Goal: Task Accomplishment & Management: Manage account settings

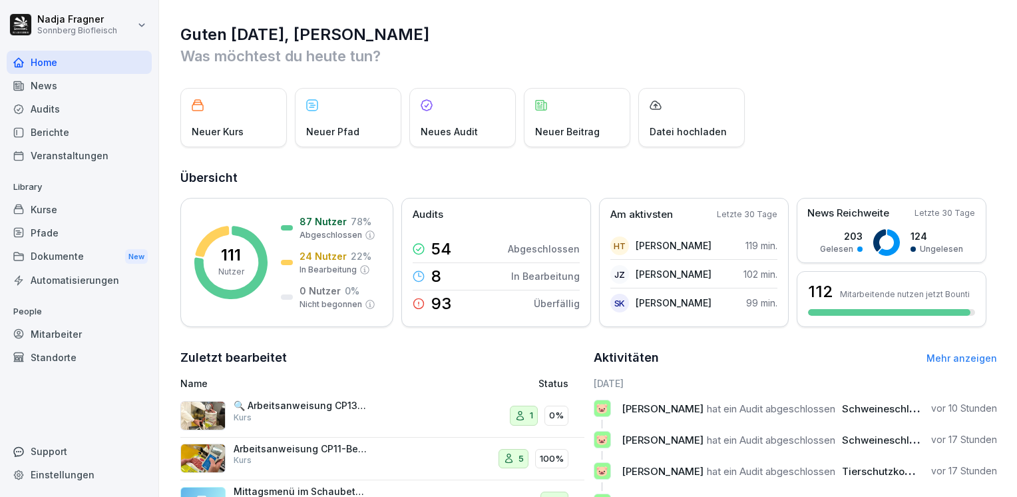
scroll to position [188, 0]
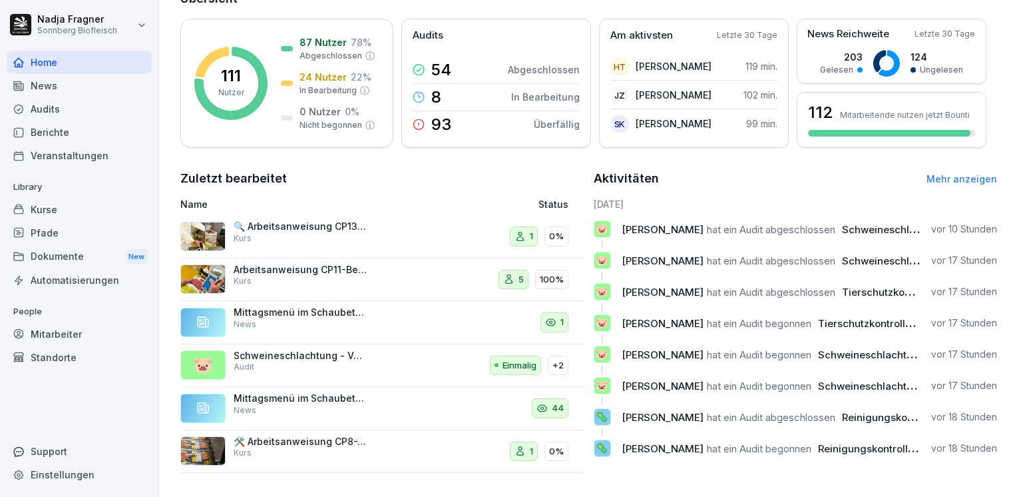
click at [933, 173] on link "Mehr anzeigen" at bounding box center [962, 178] width 71 height 11
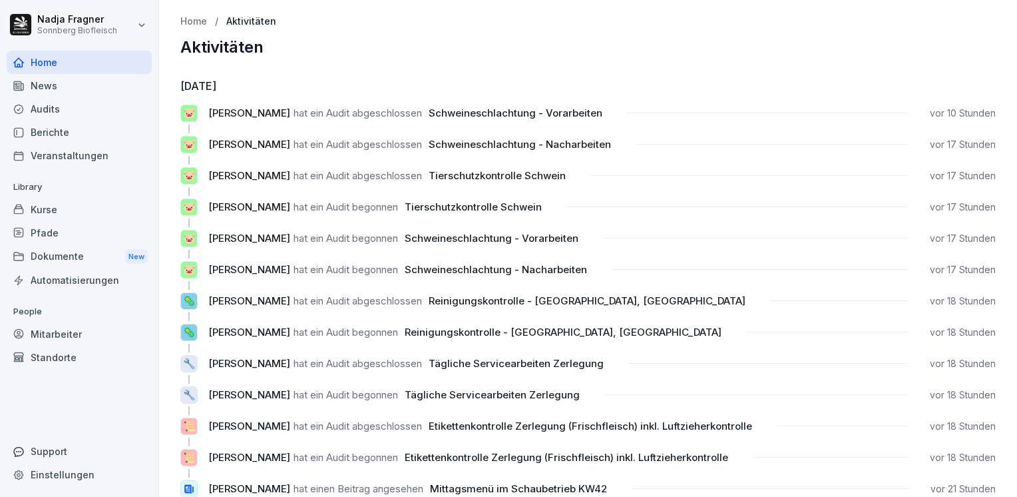
click at [61, 212] on div "Kurse" at bounding box center [79, 209] width 145 height 23
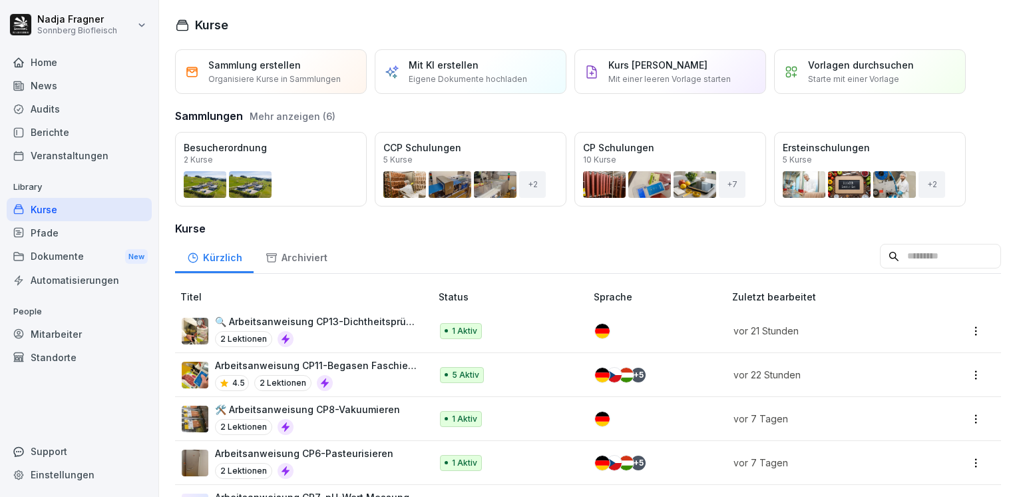
click at [336, 317] on p "🔍 Arbeitsanweisung CP13-Dichtheitsprüfung" at bounding box center [316, 321] width 202 height 14
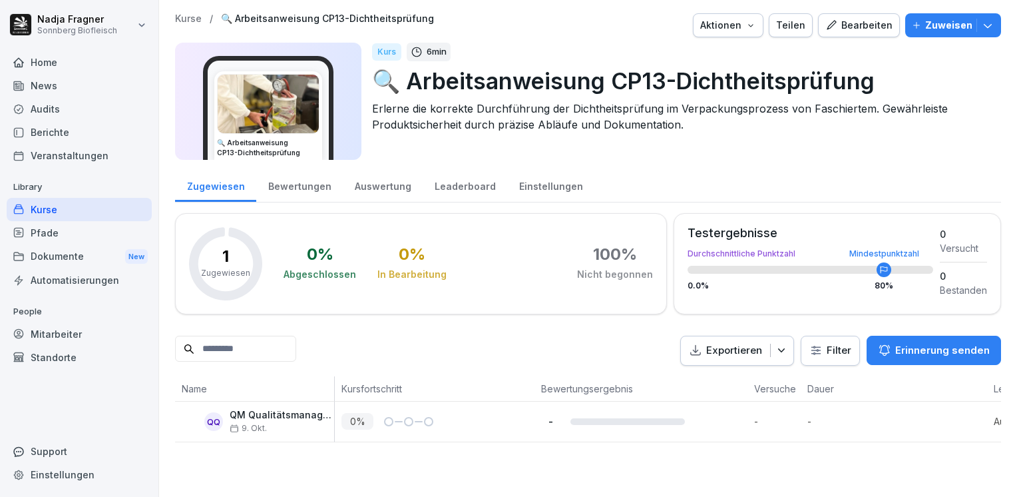
click at [69, 66] on div "Home" at bounding box center [79, 62] width 145 height 23
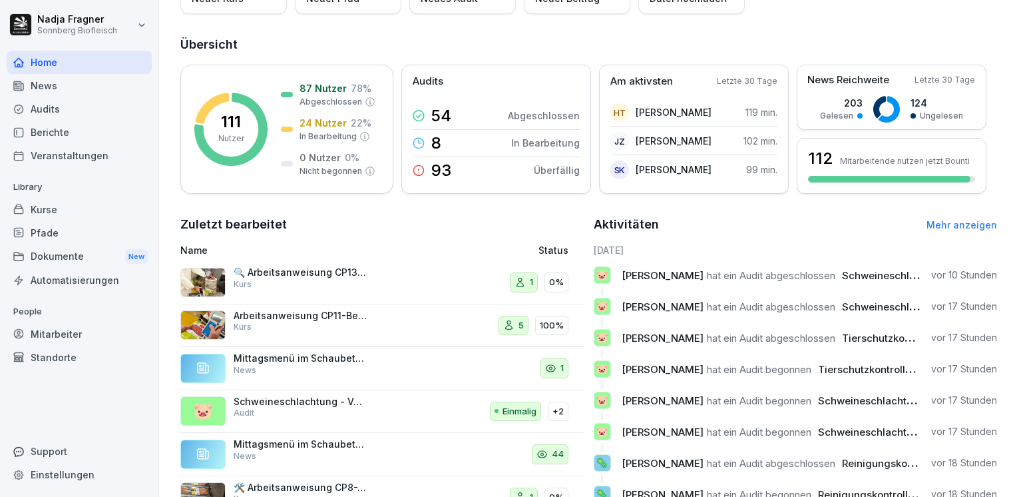
scroll to position [188, 0]
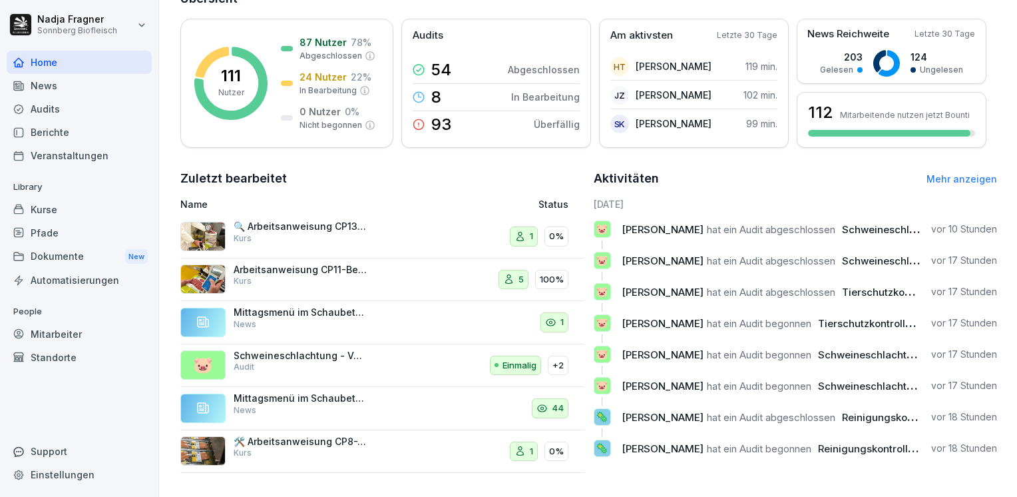
click at [56, 65] on div "Home" at bounding box center [79, 62] width 145 height 23
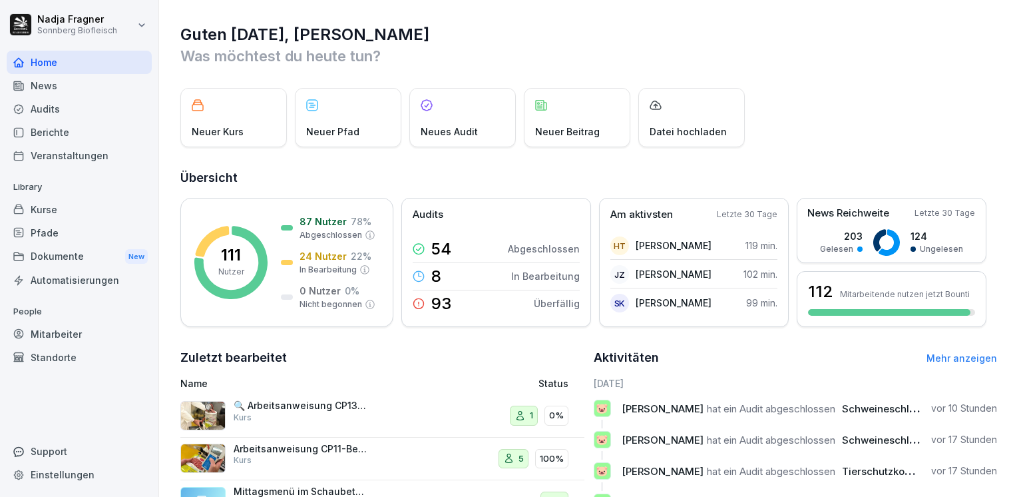
click at [45, 59] on div "Home" at bounding box center [79, 62] width 145 height 23
click at [67, 87] on div "News" at bounding box center [79, 85] width 145 height 23
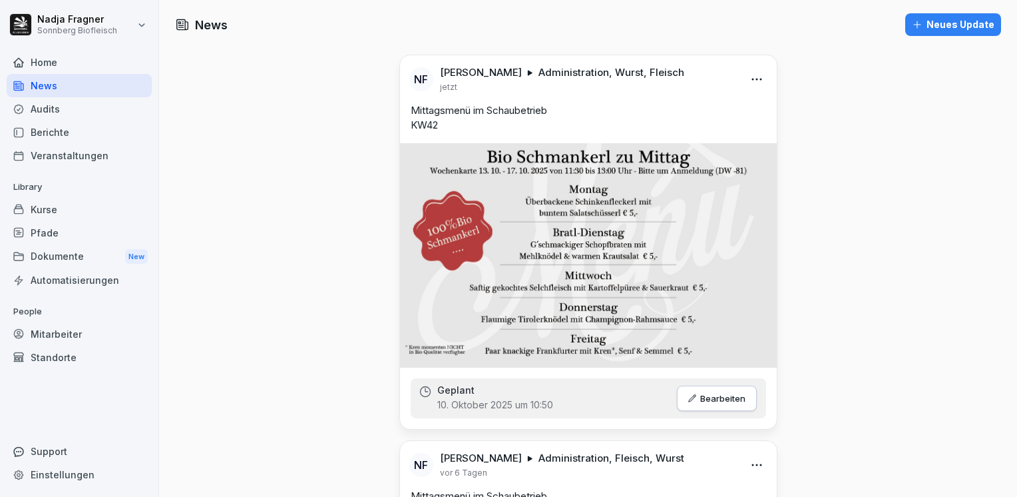
click at [69, 68] on div "Home" at bounding box center [79, 62] width 145 height 23
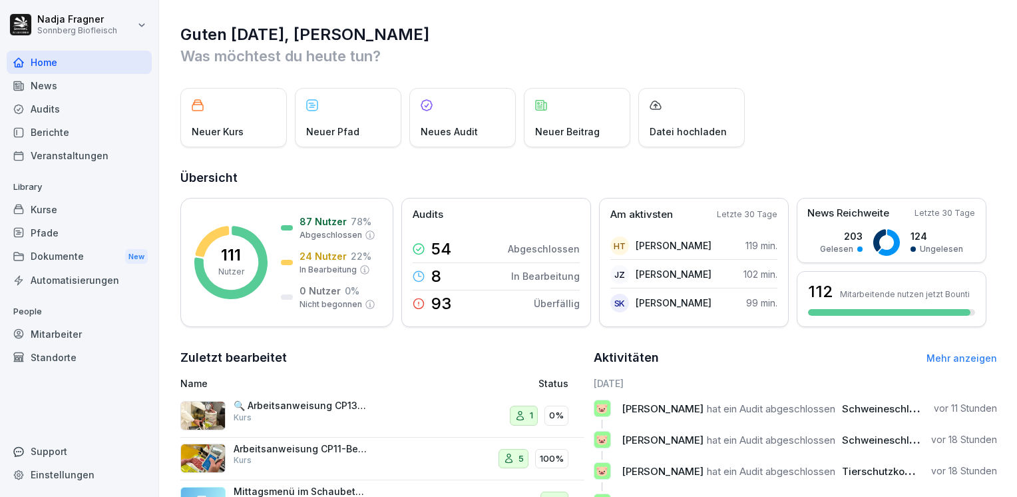
click at [75, 332] on div "Mitarbeiter" at bounding box center [79, 333] width 145 height 23
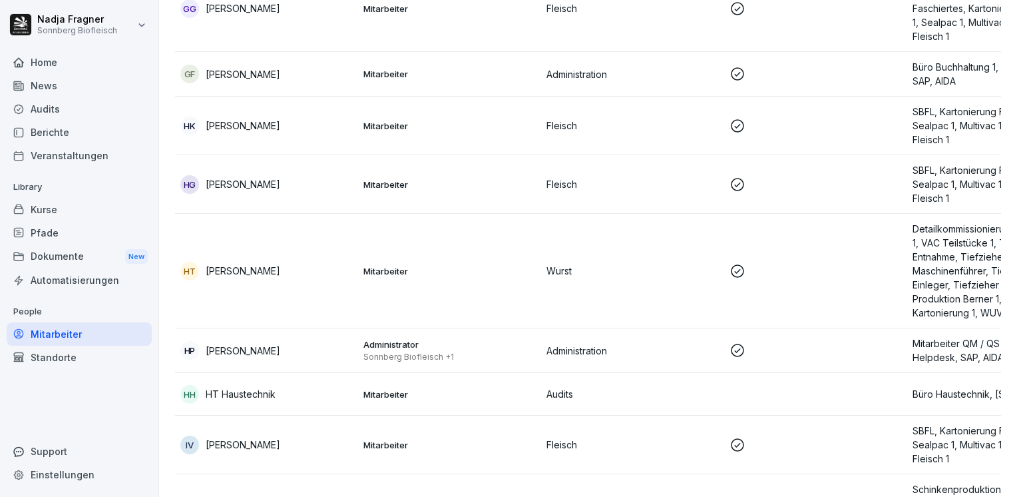
scroll to position [2197, 0]
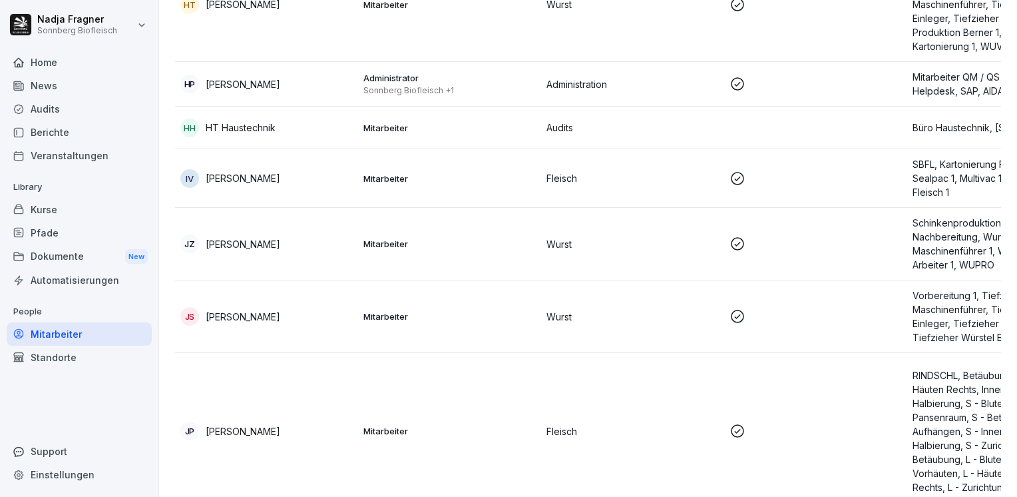
click at [637, 124] on p "Audits" at bounding box center [633, 128] width 172 height 14
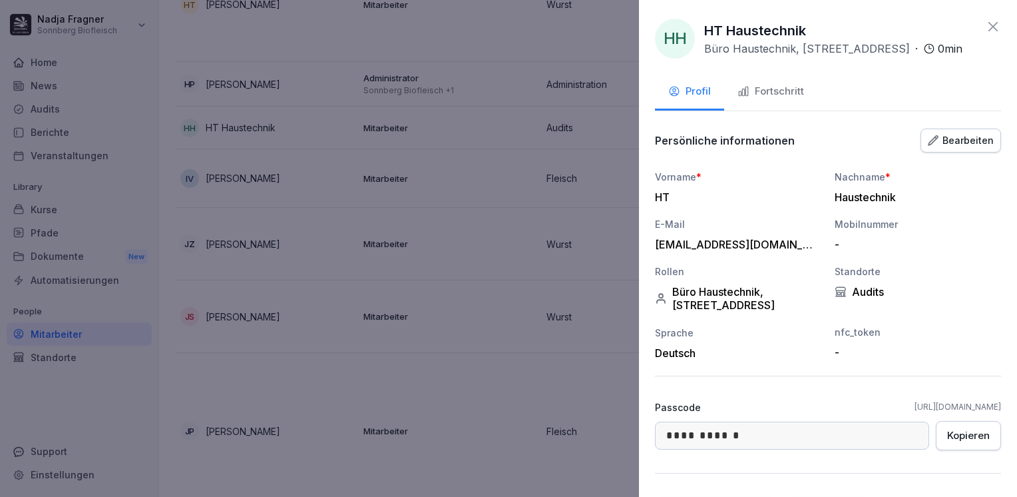
click at [987, 27] on icon at bounding box center [993, 27] width 16 height 16
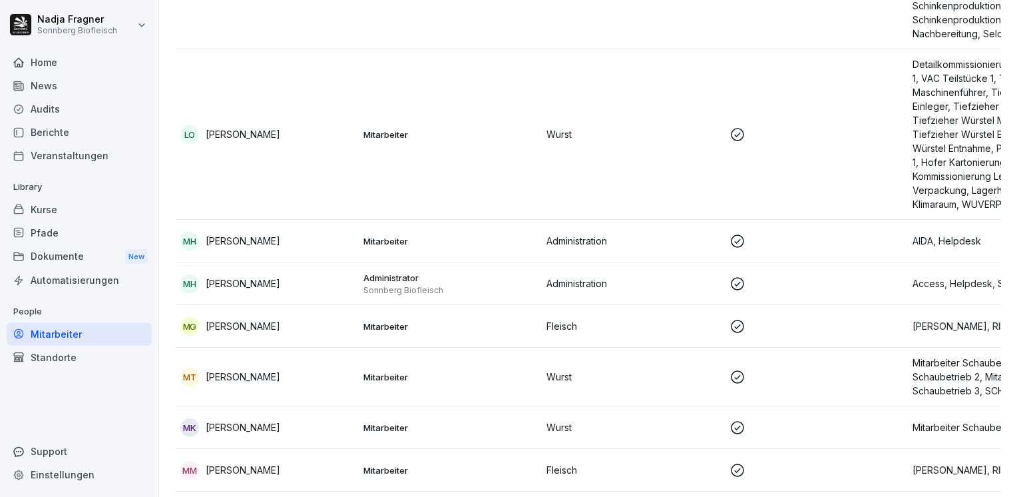
scroll to position [4062, 0]
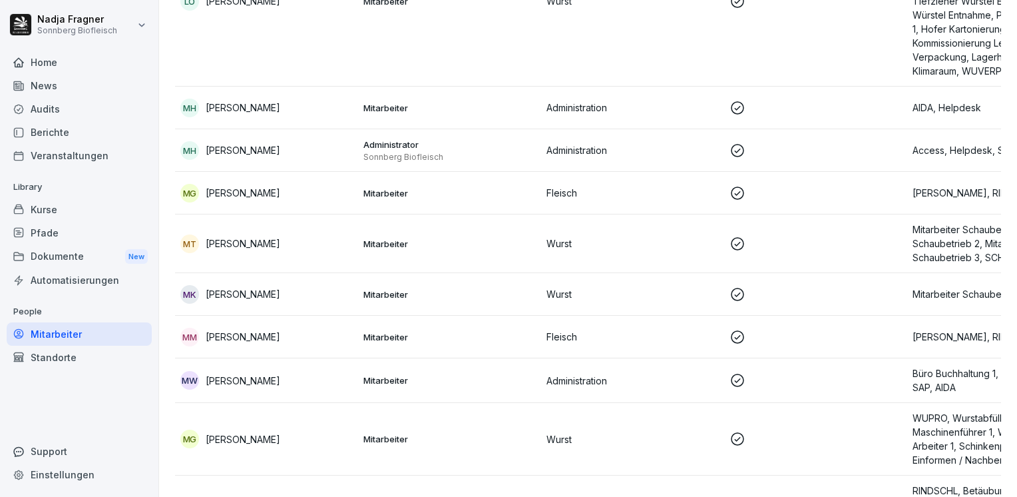
click at [518, 152] on p "Sonnberg Biofleisch" at bounding box center [450, 157] width 172 height 11
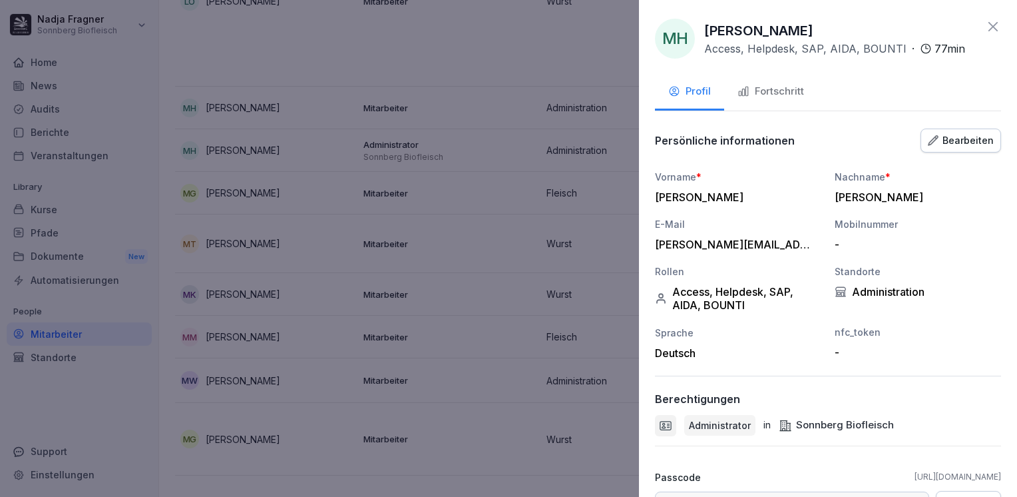
click at [985, 29] on icon at bounding box center [993, 27] width 16 height 16
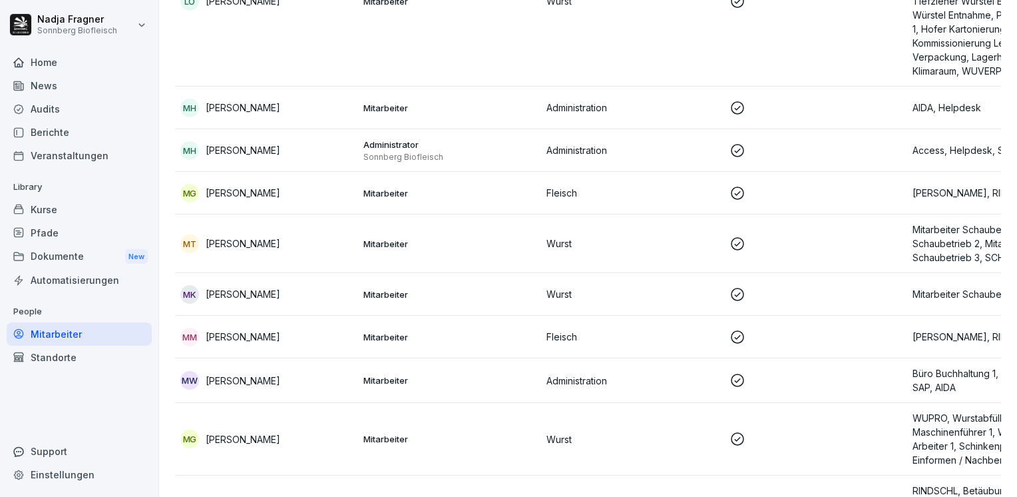
click at [328, 254] on td "MT Margit Temper" at bounding box center [266, 243] width 183 height 59
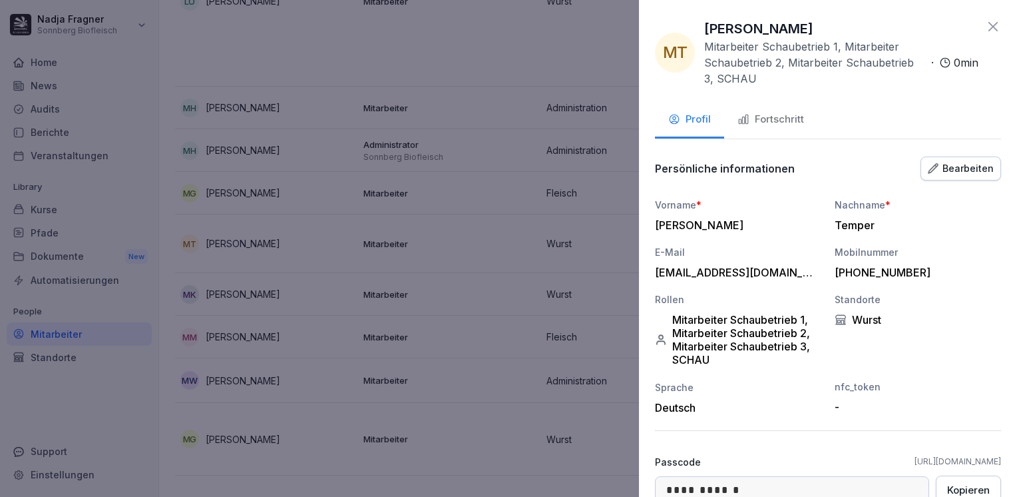
click at [766, 115] on div "Fortschritt" at bounding box center [771, 119] width 67 height 15
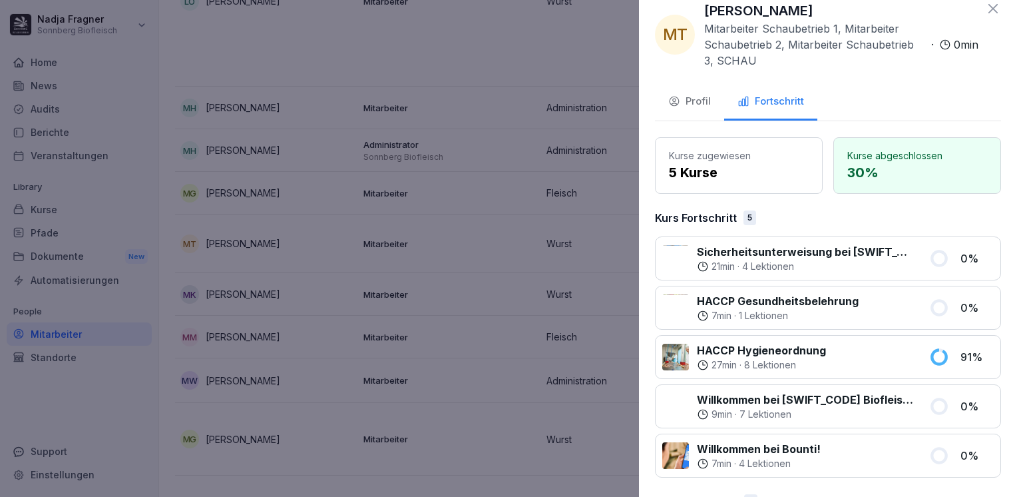
scroll to position [0, 0]
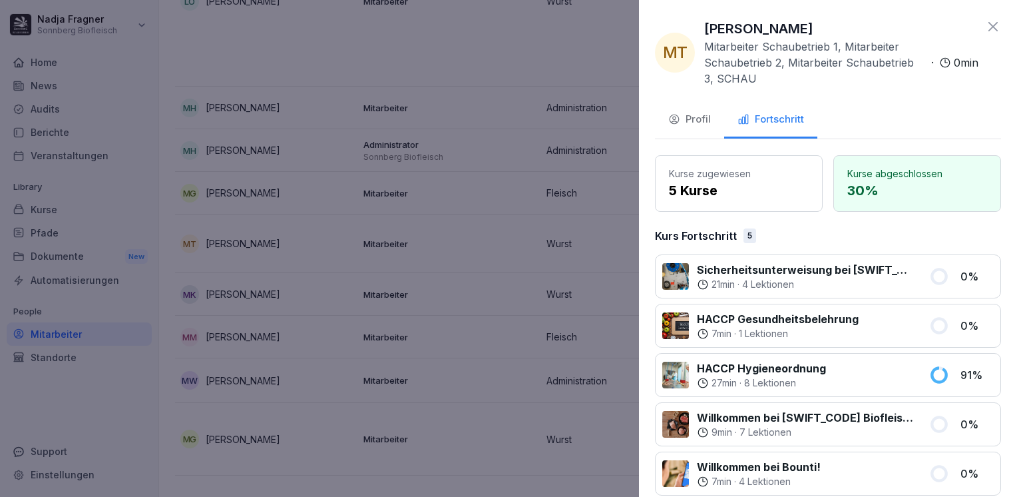
click at [698, 119] on div "Profil" at bounding box center [690, 119] width 43 height 15
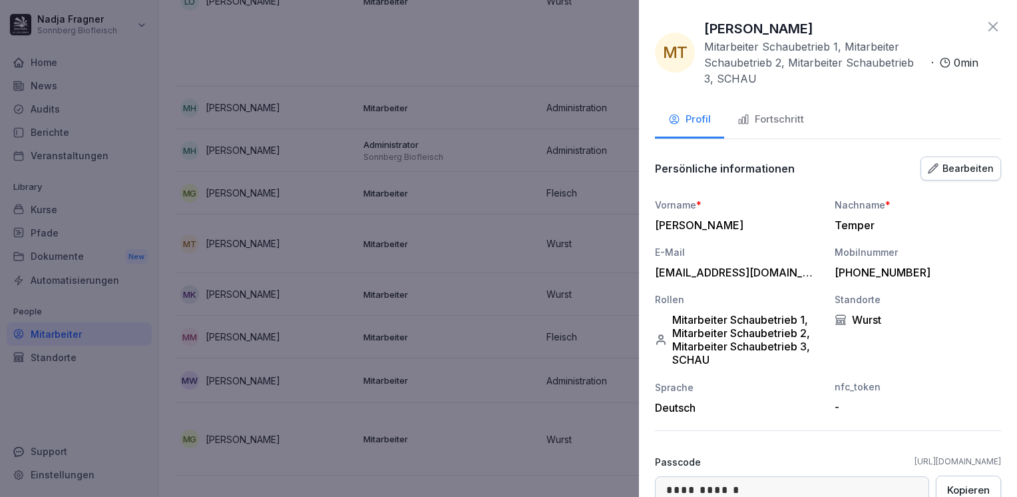
click at [985, 24] on icon at bounding box center [993, 27] width 16 height 16
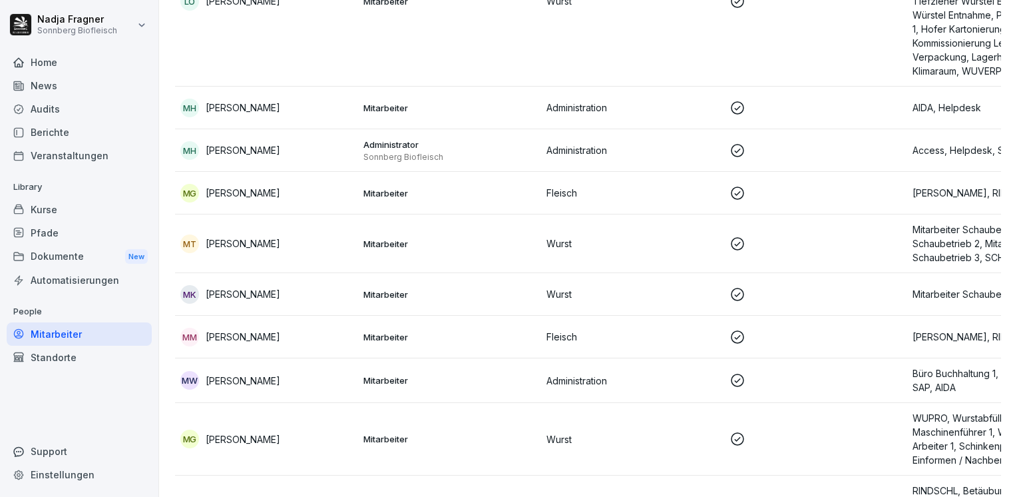
click at [88, 63] on div "Home" at bounding box center [79, 62] width 145 height 23
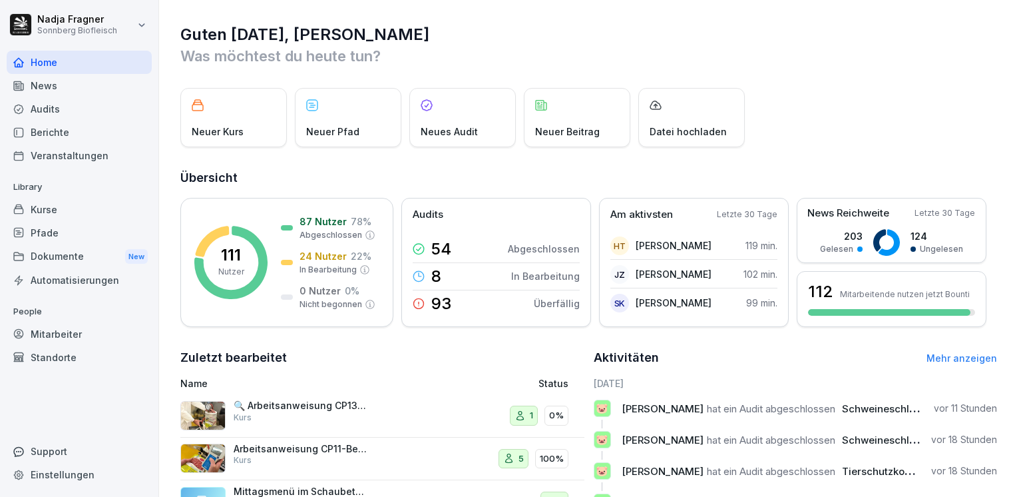
click at [71, 258] on div "Dokumente New" at bounding box center [79, 256] width 145 height 25
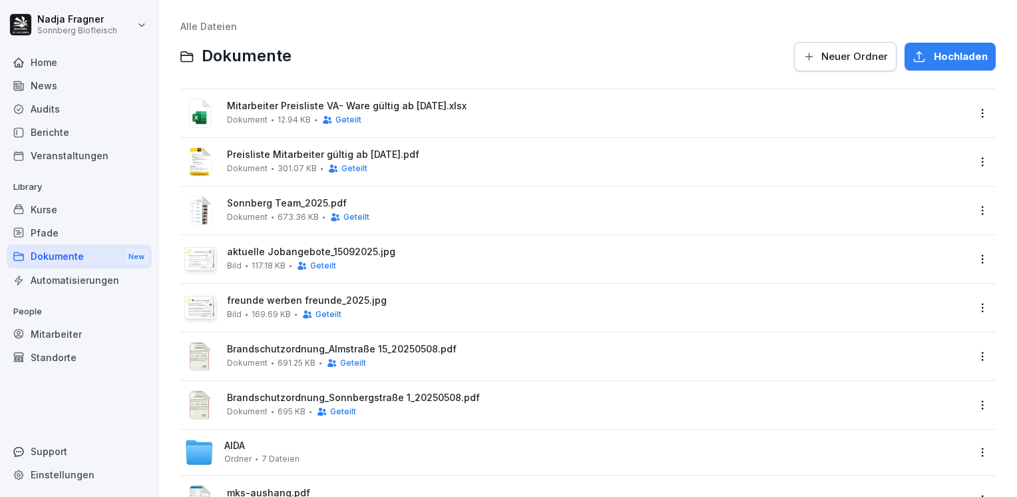
click at [938, 59] on span "Hochladen" at bounding box center [961, 56] width 54 height 15
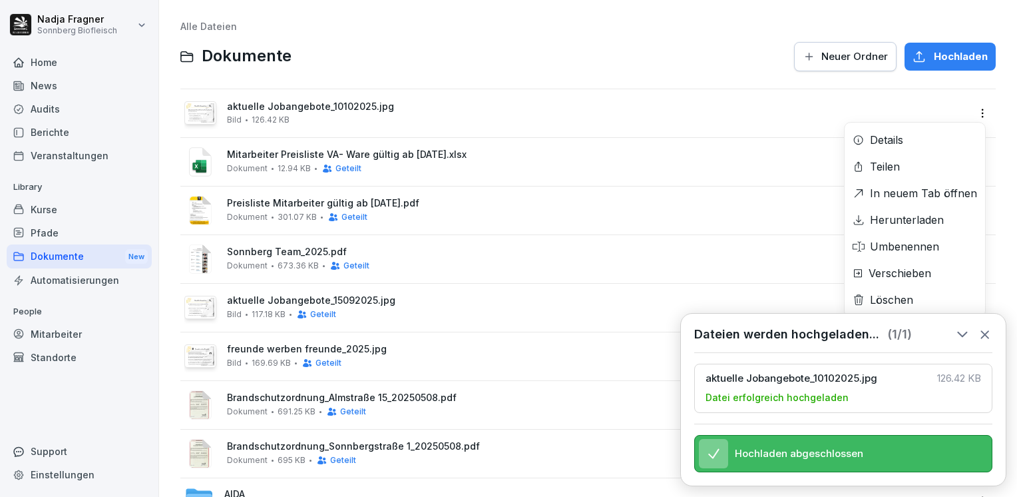
click at [966, 117] on html "Nadja Fragner Sonnberg Biofleisch Home News Audits Berichte Veranstaltungen Lib…" at bounding box center [508, 248] width 1017 height 497
click at [893, 171] on div "Teilen" at bounding box center [885, 166] width 30 height 16
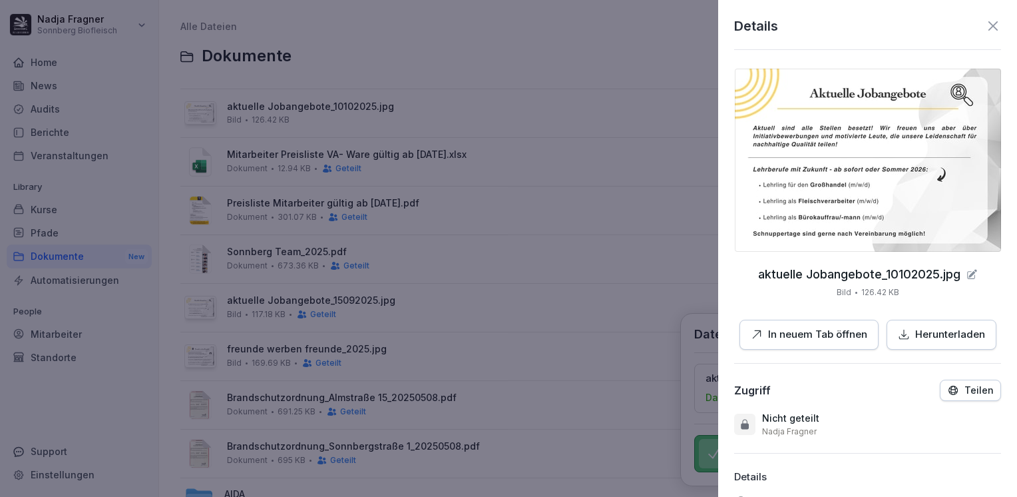
scroll to position [125, 0]
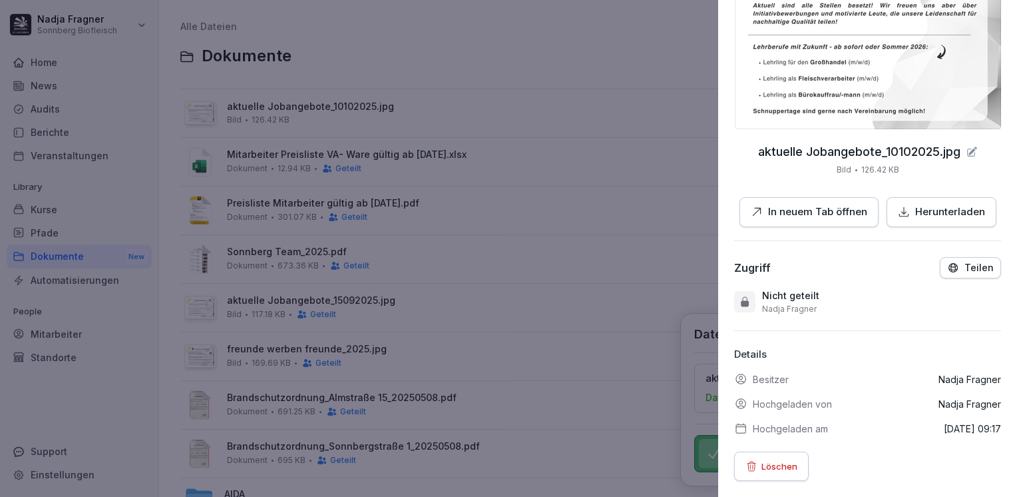
click at [969, 262] on p "Teilen" at bounding box center [979, 267] width 29 height 11
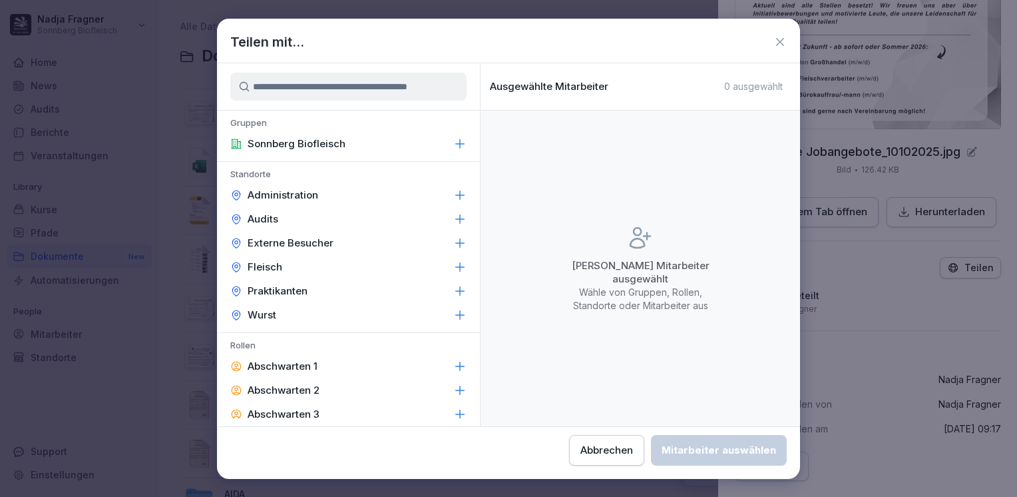
click at [301, 192] on p "Administration" at bounding box center [283, 194] width 71 height 13
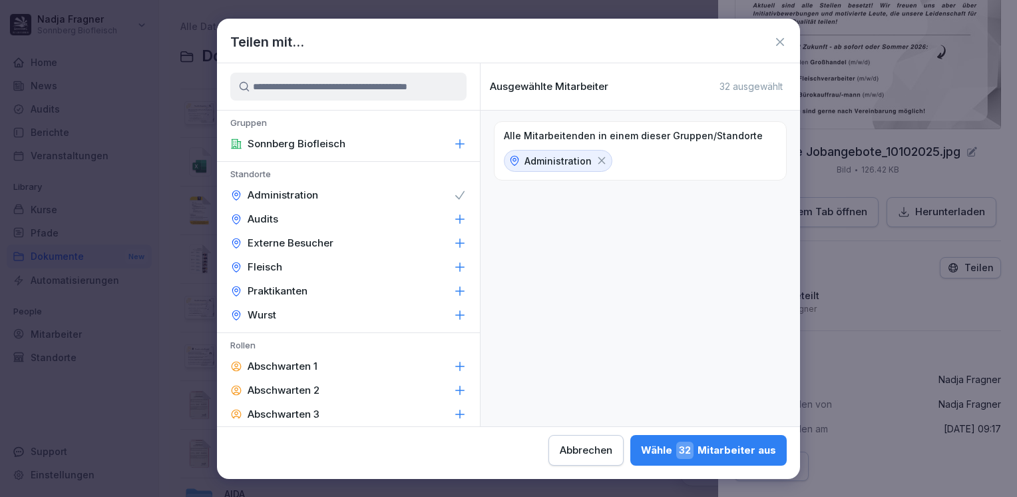
click at [292, 266] on div "Fleisch" at bounding box center [348, 267] width 263 height 24
click at [296, 318] on div "Wurst" at bounding box center [348, 315] width 263 height 24
click at [713, 451] on div "Wähle 109 Mitarbeiter aus" at bounding box center [706, 449] width 140 height 17
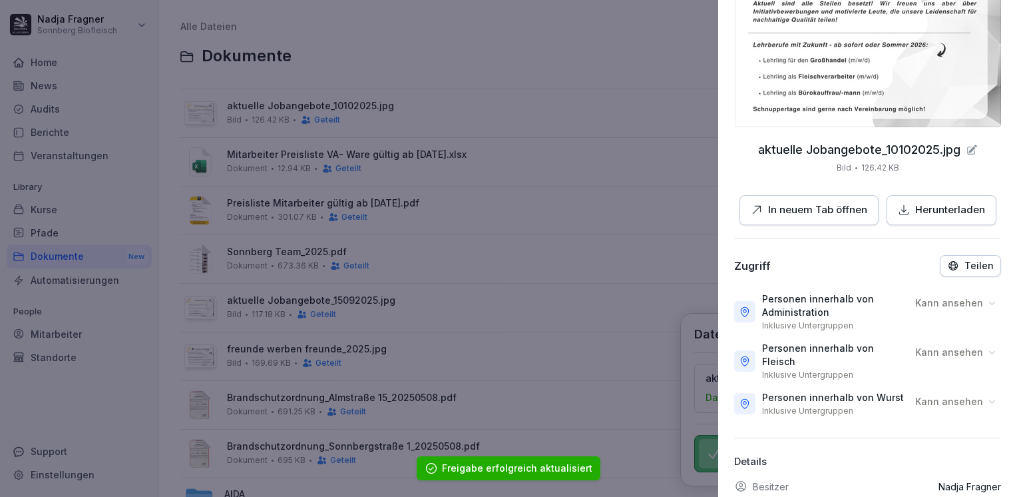
click at [591, 41] on div at bounding box center [508, 248] width 1017 height 497
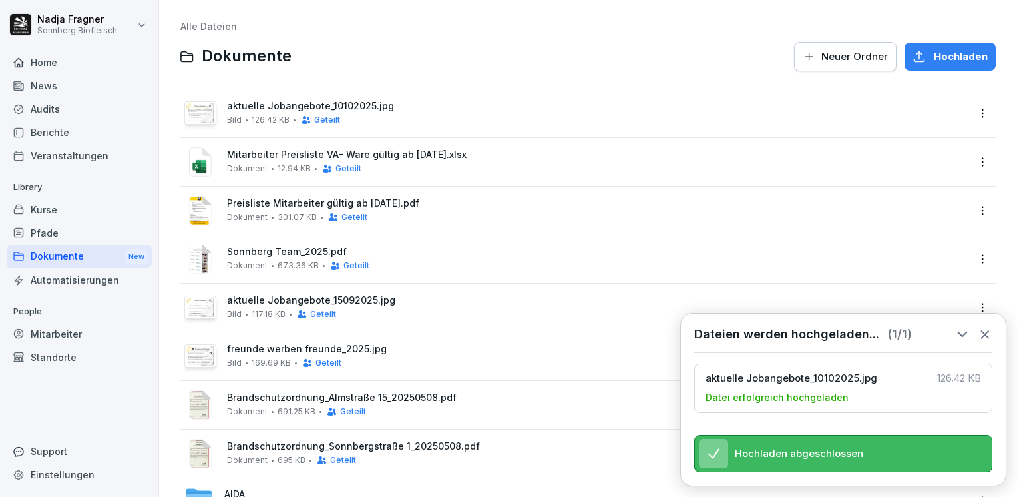
click at [985, 328] on icon at bounding box center [985, 334] width 15 height 15
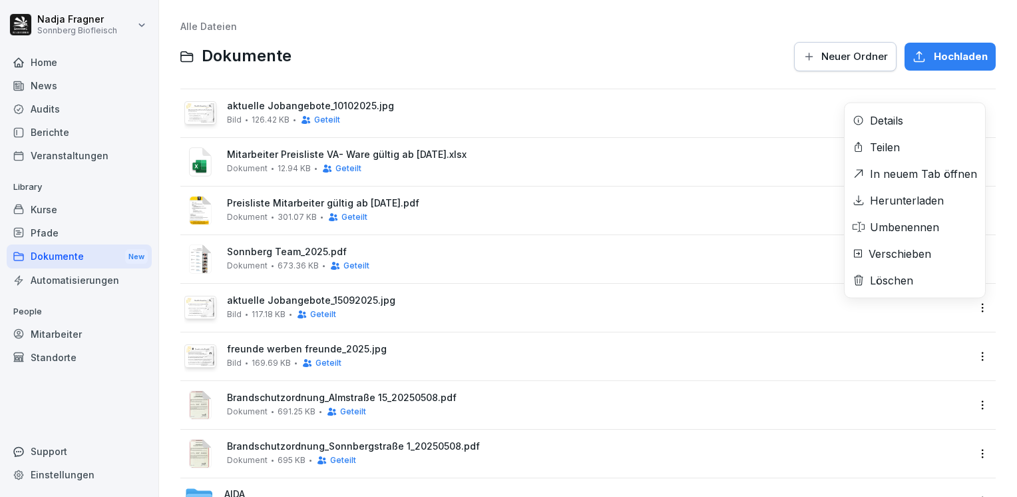
click at [972, 310] on html "Nadja Fragner Sonnberg Biofleisch Home News Audits Berichte Veranstaltungen Lib…" at bounding box center [508, 248] width 1017 height 497
click at [916, 287] on div "Löschen" at bounding box center [915, 280] width 140 height 27
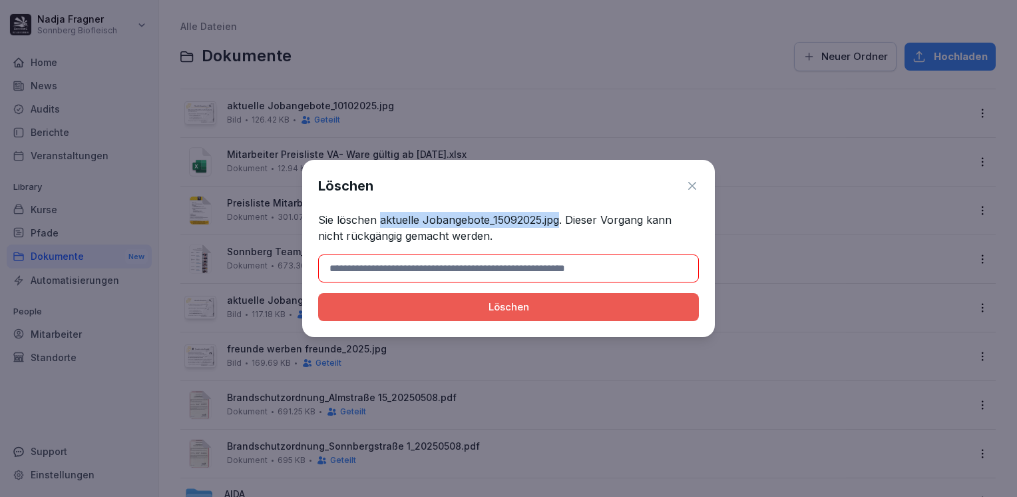
drag, startPoint x: 380, startPoint y: 217, endPoint x: 559, endPoint y: 220, distance: 179.1
click at [559, 220] on p "Sie löschen aktuelle Jobangebote_15092025.jpg. Dieser Vorgang kann nicht rückgä…" at bounding box center [508, 228] width 381 height 32
copy p "aktuelle Jobangebote_15092025.jpg"
click at [430, 270] on input at bounding box center [508, 268] width 381 height 28
paste input "**********"
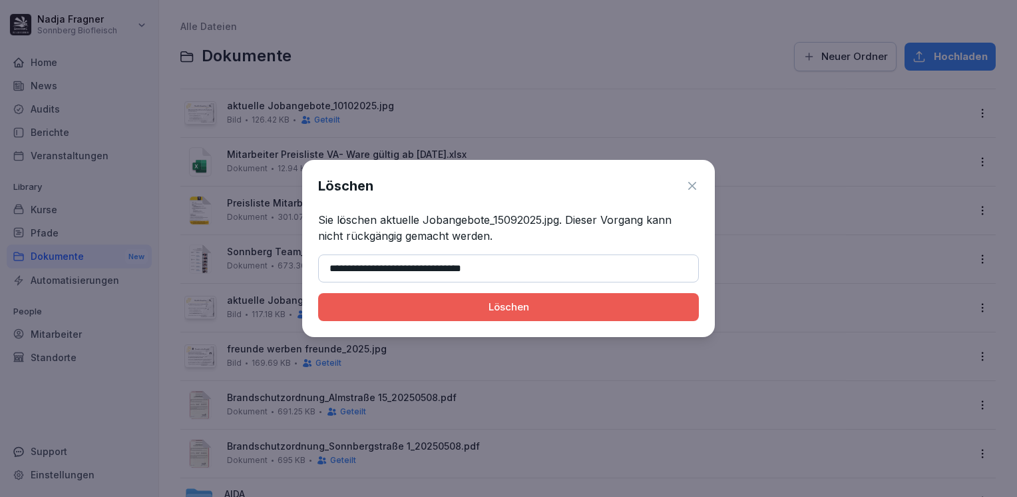
type input "**********"
click at [459, 300] on div "Löschen" at bounding box center [509, 307] width 360 height 15
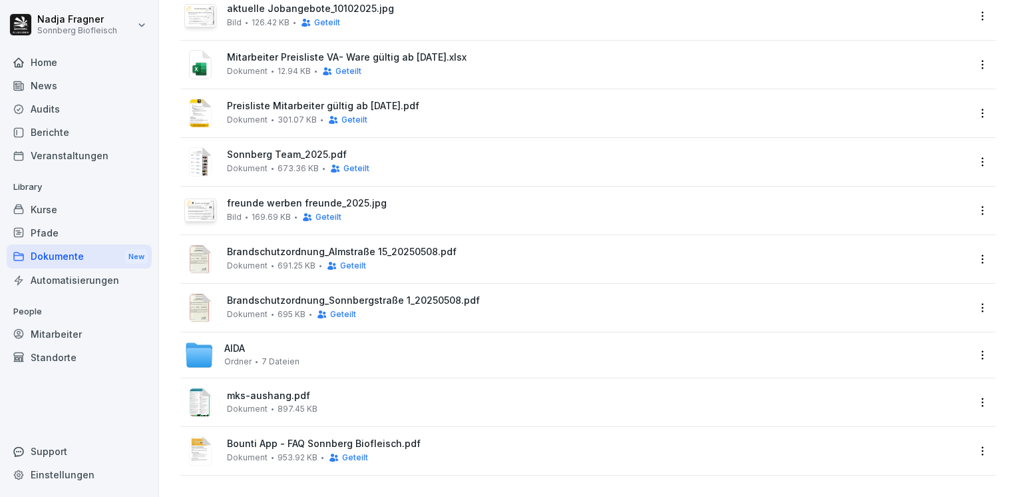
scroll to position [0, 0]
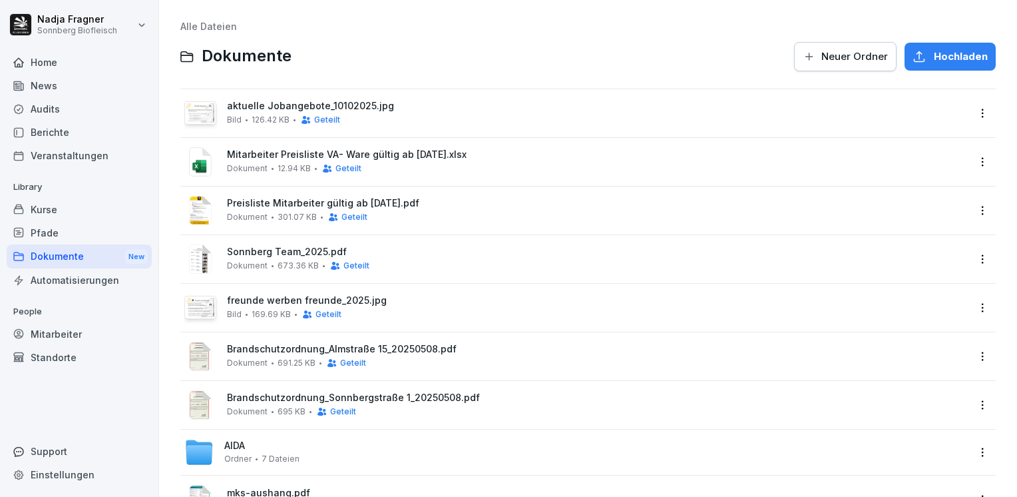
click at [64, 65] on div "Home" at bounding box center [79, 62] width 145 height 23
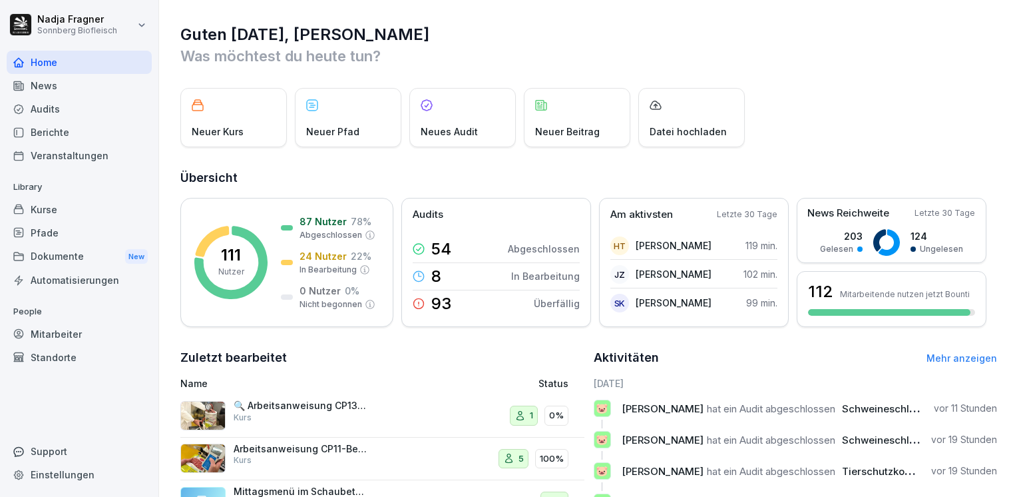
click at [245, 106] on div "Neuer Kurs" at bounding box center [233, 117] width 107 height 59
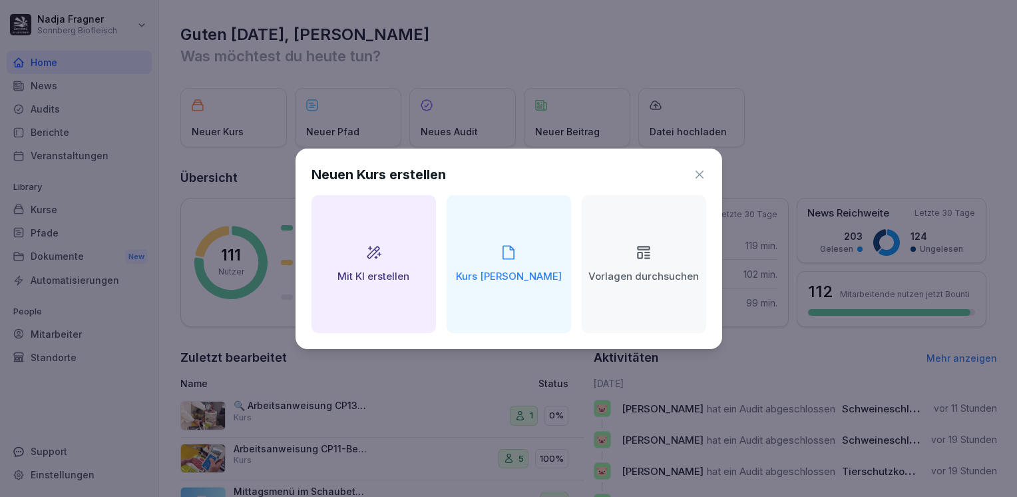
click at [378, 273] on h2 "Mit KI erstellen" at bounding box center [374, 276] width 72 height 15
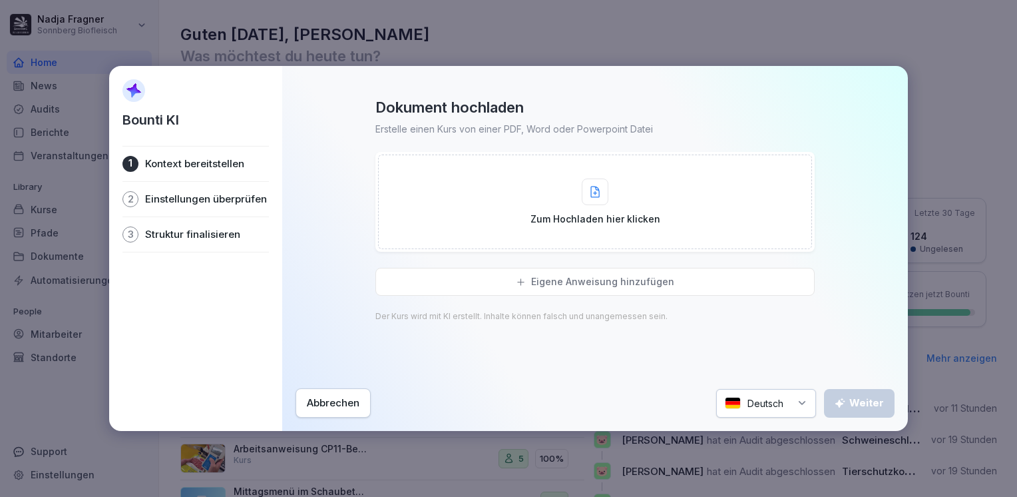
click at [601, 278] on p "Eigene Anweisung hinzufügen" at bounding box center [602, 282] width 143 height 12
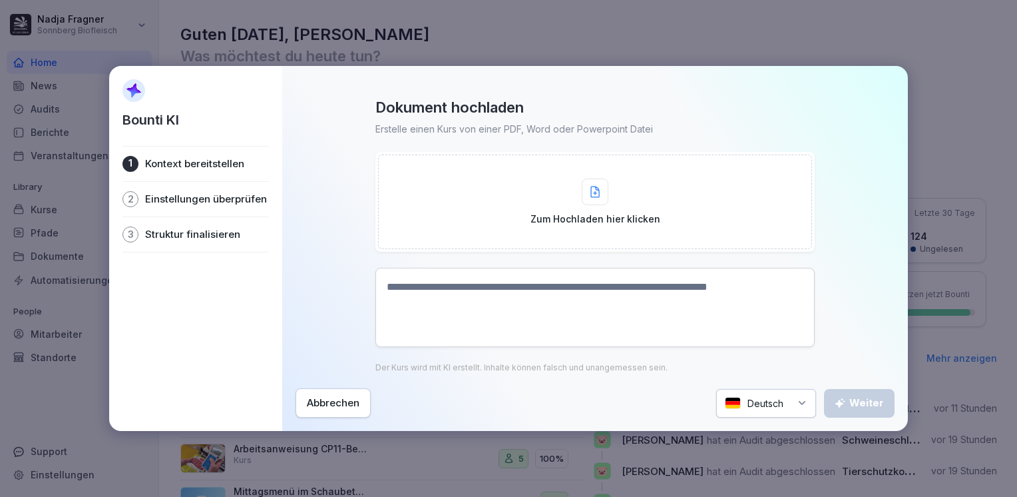
click at [447, 313] on textarea at bounding box center [595, 307] width 439 height 79
paste textarea "**********"
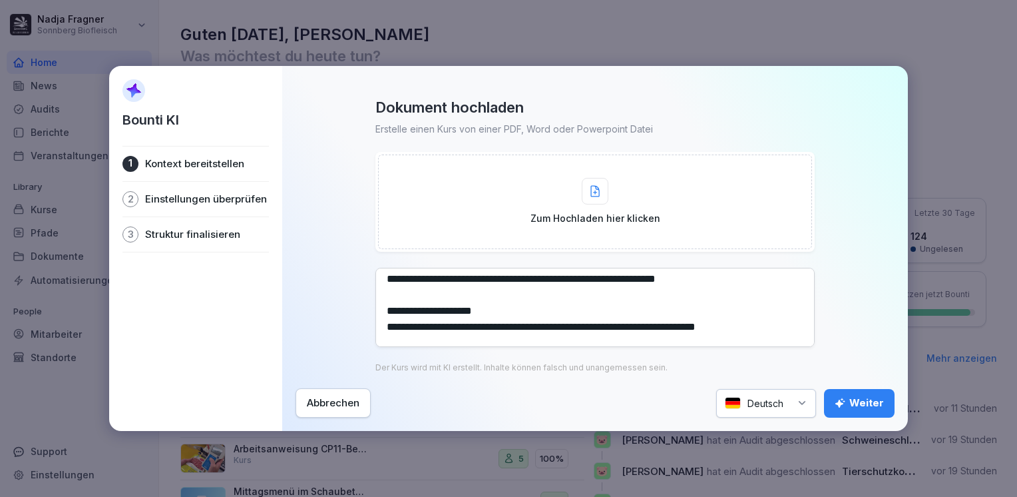
scroll to position [67, 0]
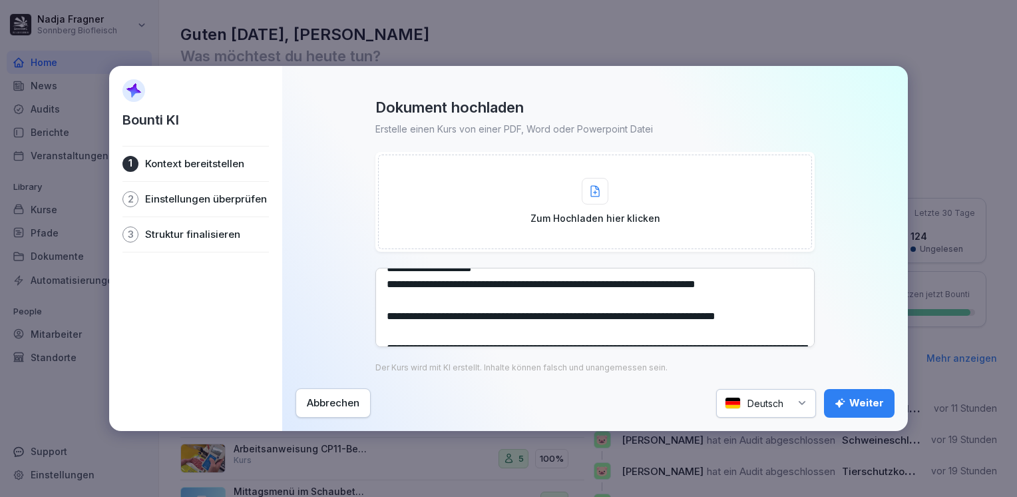
type textarea "**********"
click at [858, 395] on button "Weiter" at bounding box center [859, 403] width 71 height 29
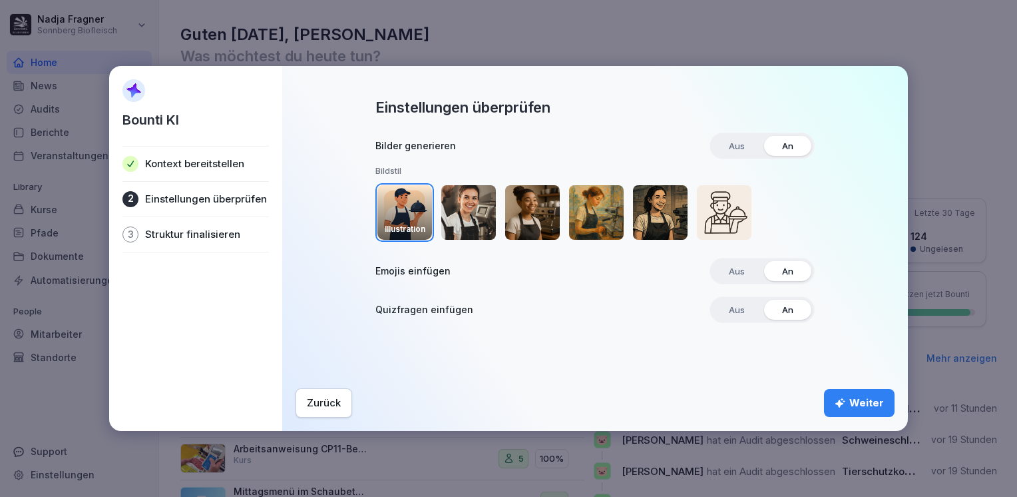
click at [465, 218] on img "button" at bounding box center [468, 212] width 55 height 55
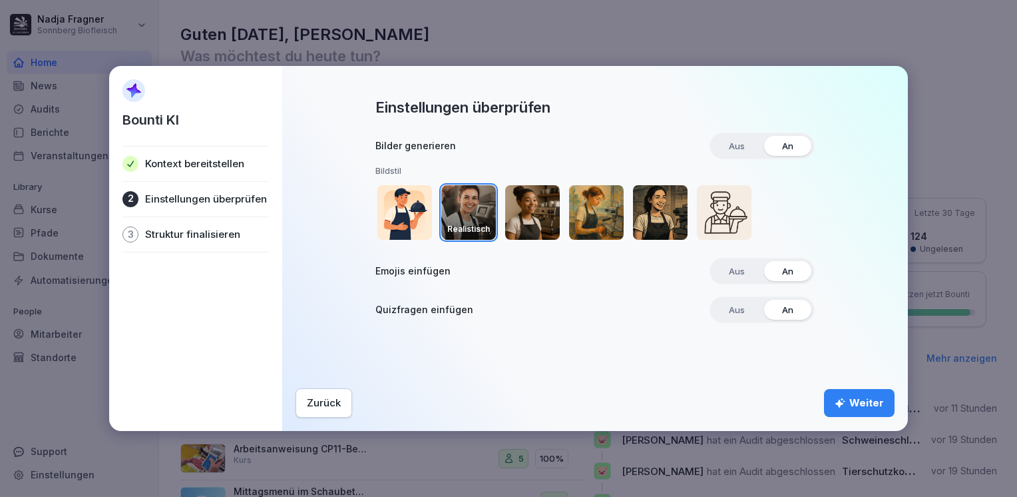
click at [860, 406] on div "Weiter" at bounding box center [859, 403] width 49 height 15
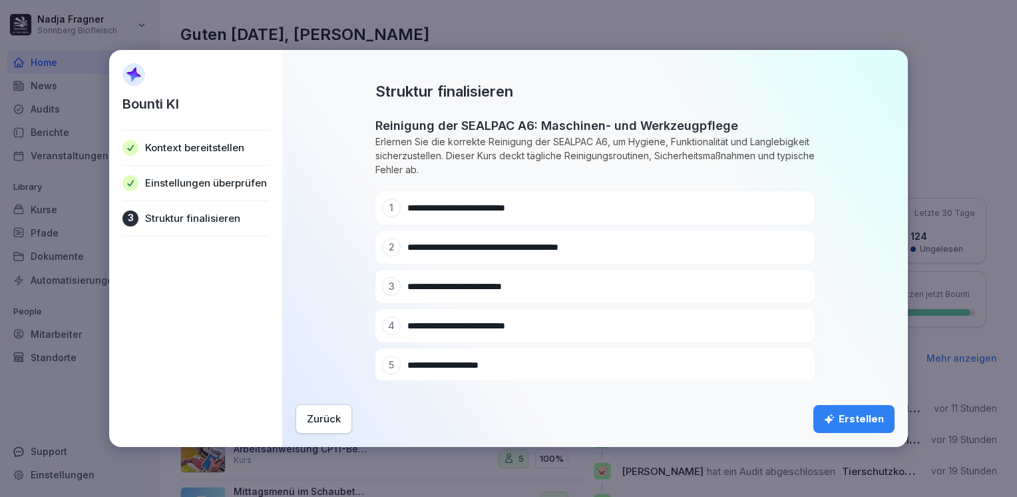
scroll to position [152, 0]
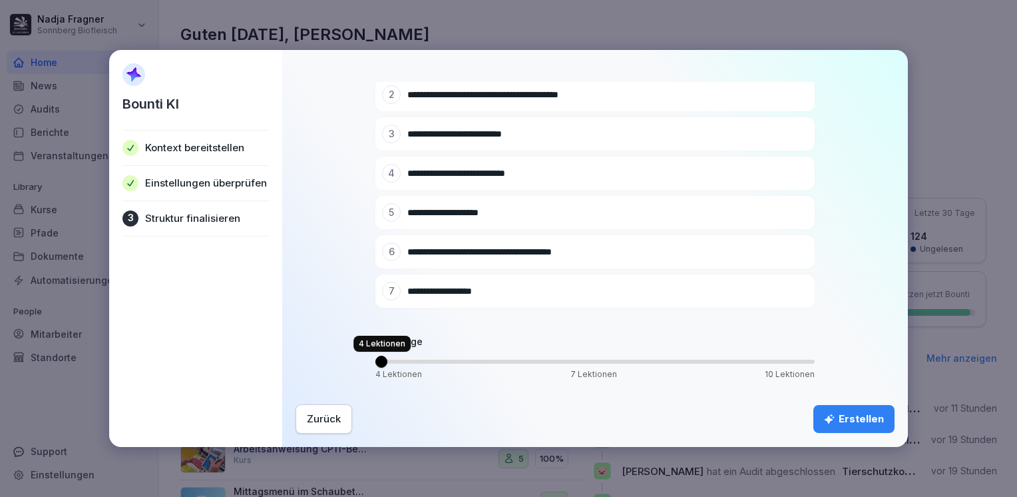
click at [376, 357] on span "Volume" at bounding box center [382, 362] width 12 height 12
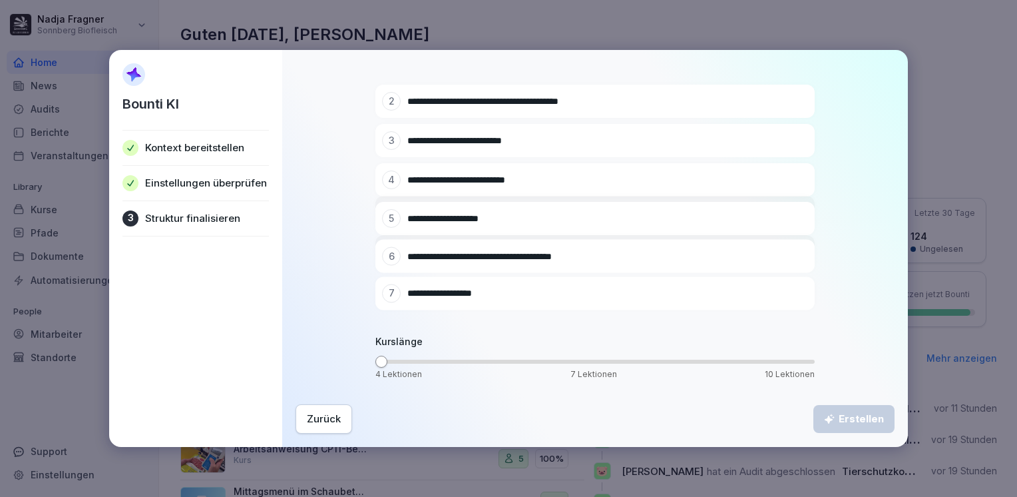
scroll to position [35, 0]
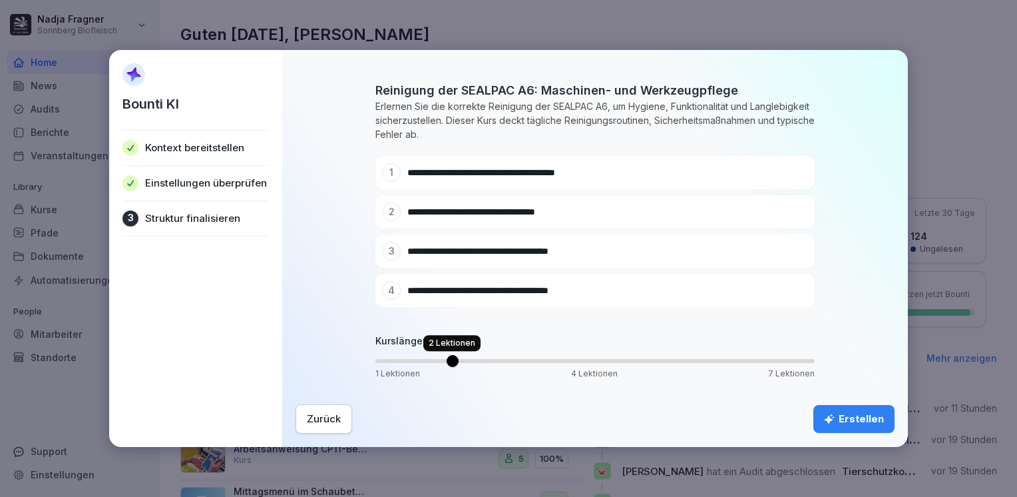
click at [459, 366] on span "Volume" at bounding box center [453, 361] width 12 height 12
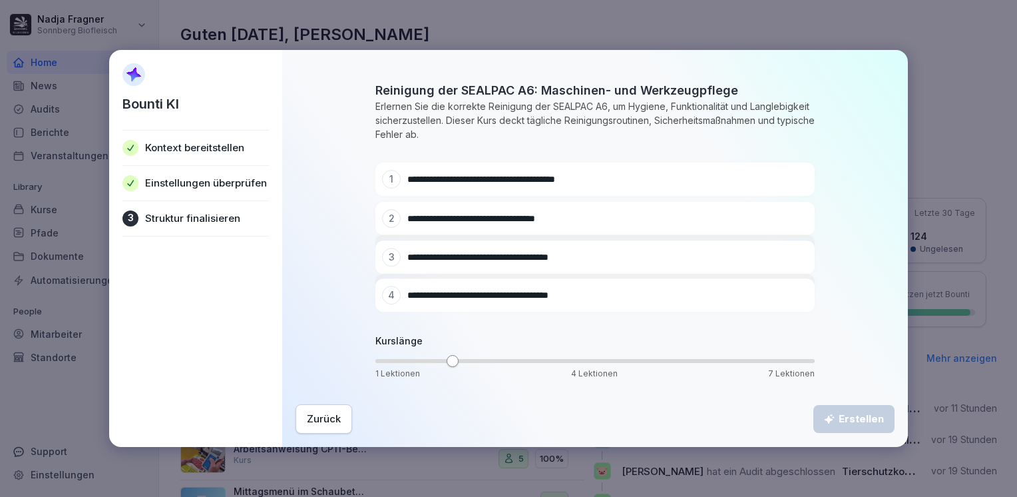
scroll to position [0, 0]
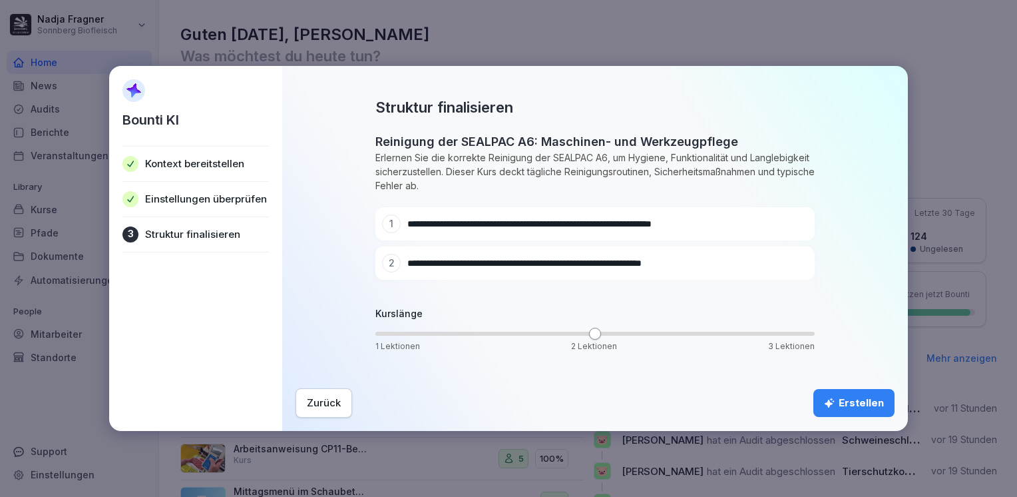
click at [774, 223] on icon at bounding box center [777, 223] width 9 height 9
drag, startPoint x: 577, startPoint y: 229, endPoint x: 406, endPoint y: 214, distance: 172.4
click at [406, 214] on div "**********" at bounding box center [571, 223] width 378 height 19
paste input "*****"
type input "**********"
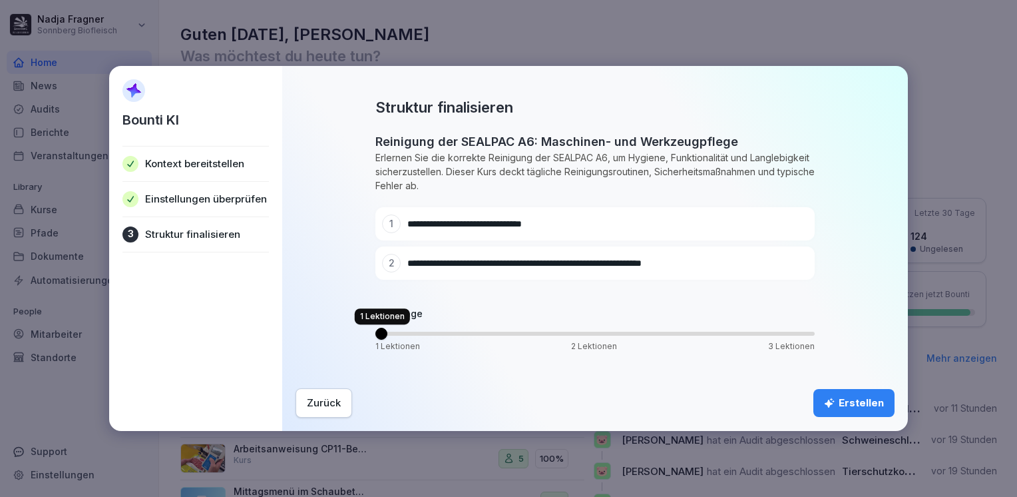
click at [383, 328] on span "Volume" at bounding box center [382, 334] width 12 height 12
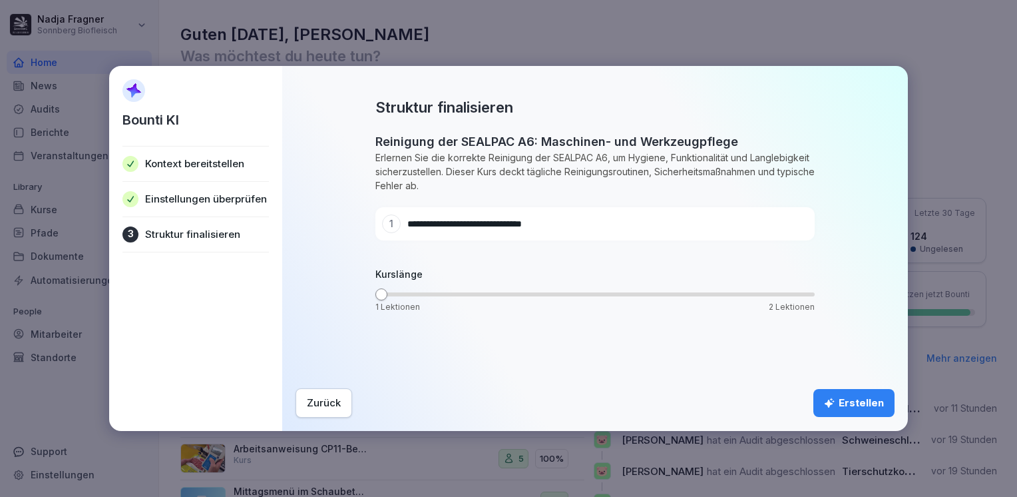
click at [858, 404] on div "Erstellen" at bounding box center [854, 403] width 60 height 15
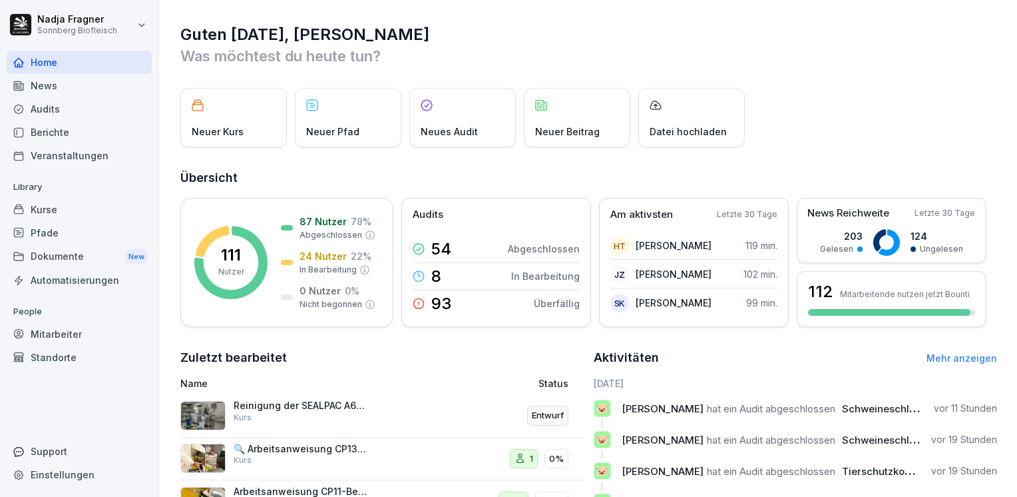
click at [305, 404] on p "Reinigung der SEALPAC A6: Maschinen- und Werkzeugpflege" at bounding box center [300, 406] width 133 height 12
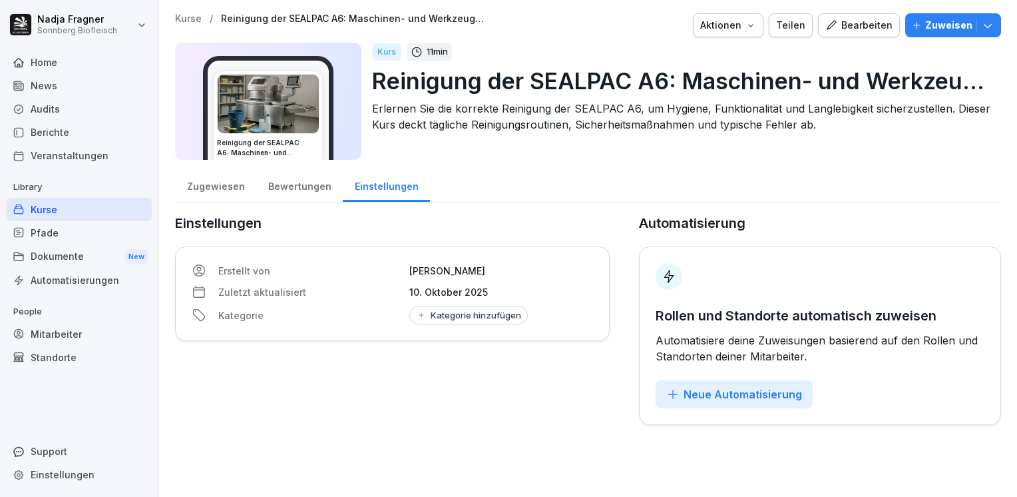
click at [226, 187] on div "Zugewiesen" at bounding box center [215, 185] width 81 height 34
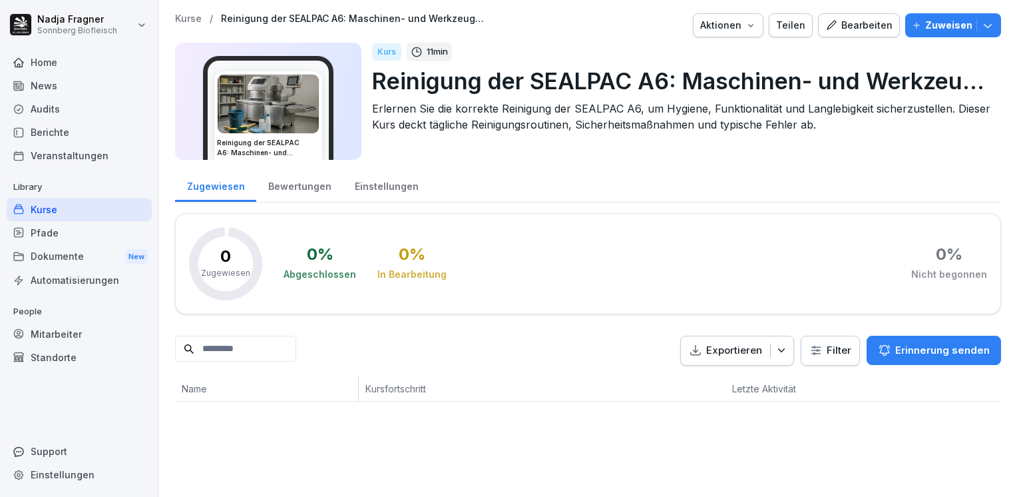
click at [291, 190] on div "Bewertungen" at bounding box center [299, 185] width 87 height 34
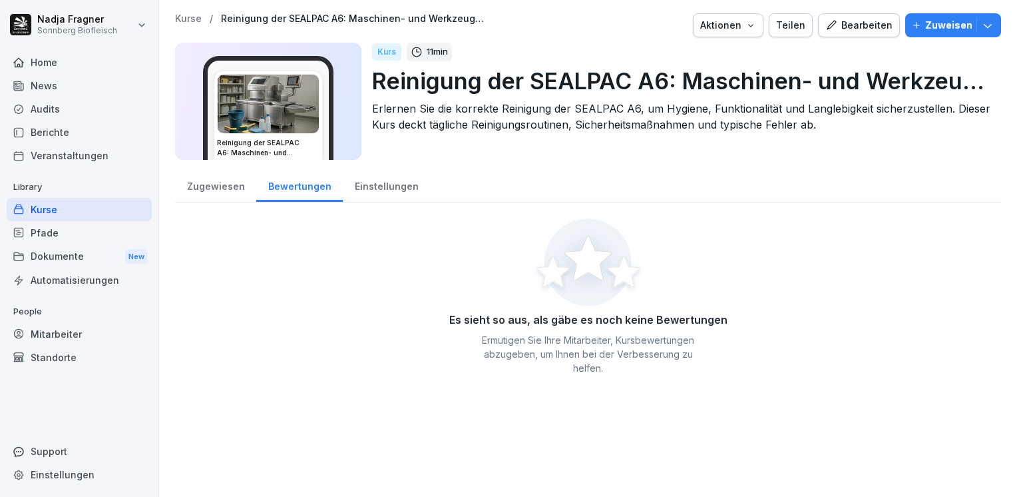
click at [216, 191] on div "Zugewiesen" at bounding box center [215, 185] width 81 height 34
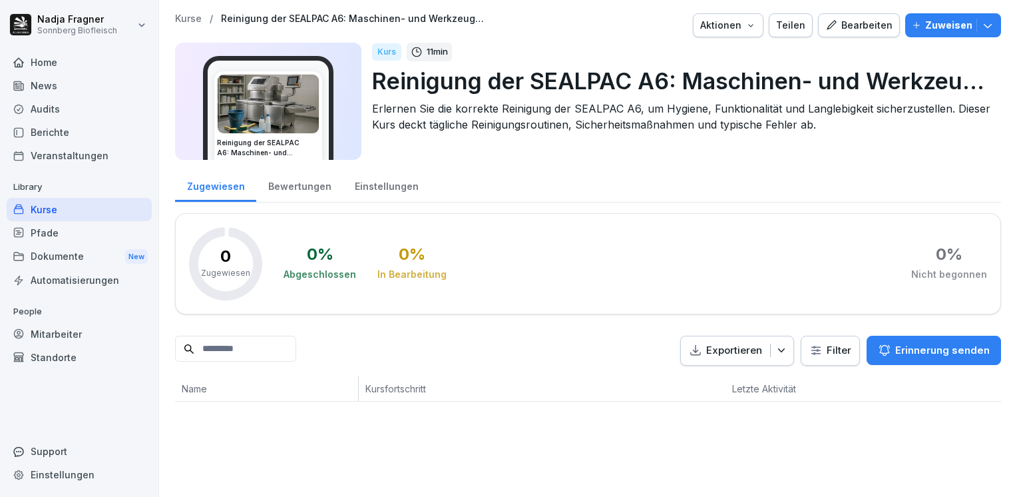
click at [55, 210] on div "Kurse" at bounding box center [79, 209] width 145 height 23
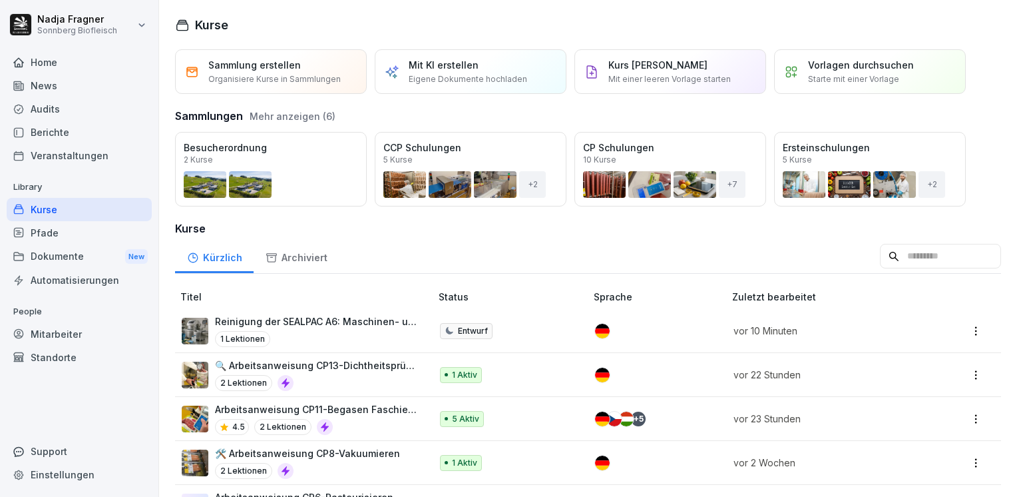
click at [344, 323] on p "Reinigung der SEALPAC A6: Maschinen- und Werkzeugpflege" at bounding box center [316, 321] width 202 height 14
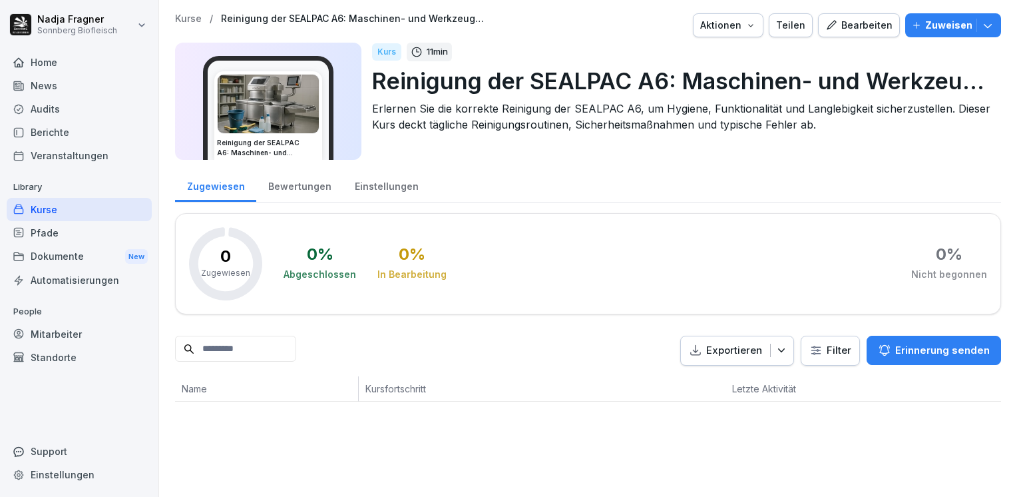
click at [866, 25] on div "Bearbeiten" at bounding box center [859, 25] width 67 height 15
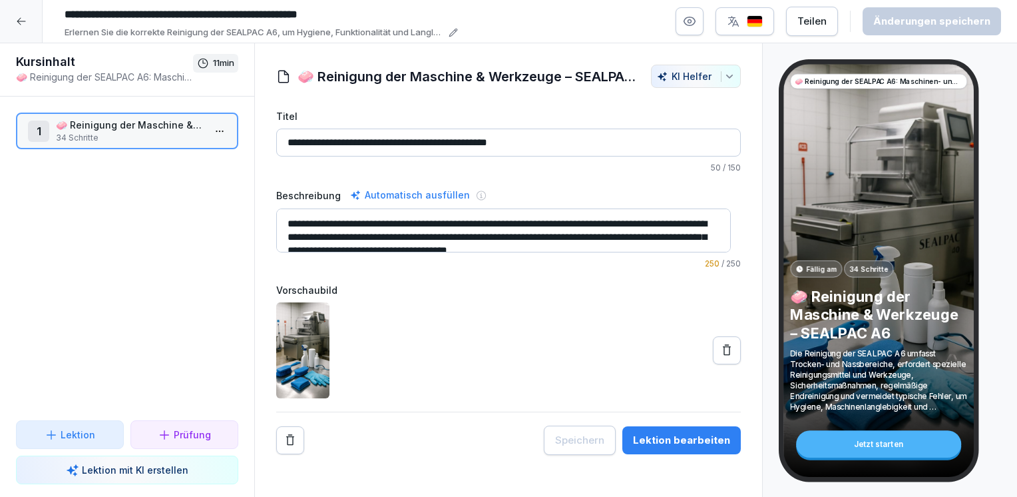
click at [111, 126] on p "🧼 Reinigung der Maschine & Werkzeuge – SEALPAC A6" at bounding box center [130, 125] width 148 height 14
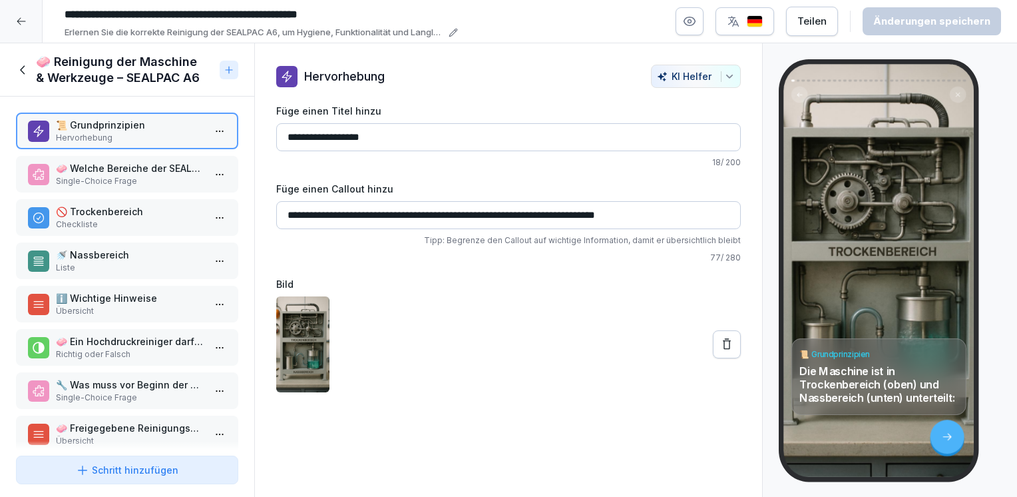
click at [117, 172] on p "🧼 Welche Bereiche der SEALPAC A6 dürfen nur mit einem feuchten Lappen gereinigt…" at bounding box center [130, 168] width 148 height 14
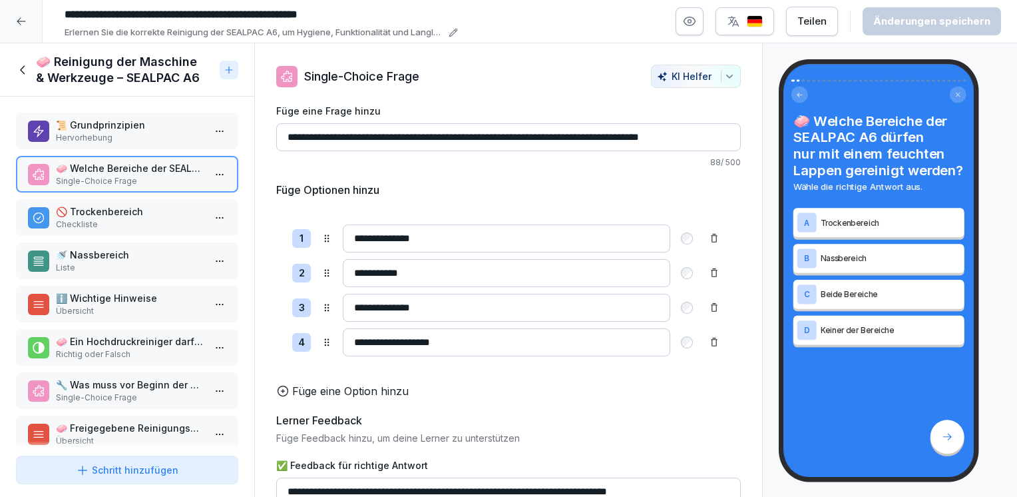
click at [104, 317] on div "ℹ️ Wichtige Hinweise Übersicht" at bounding box center [127, 304] width 222 height 37
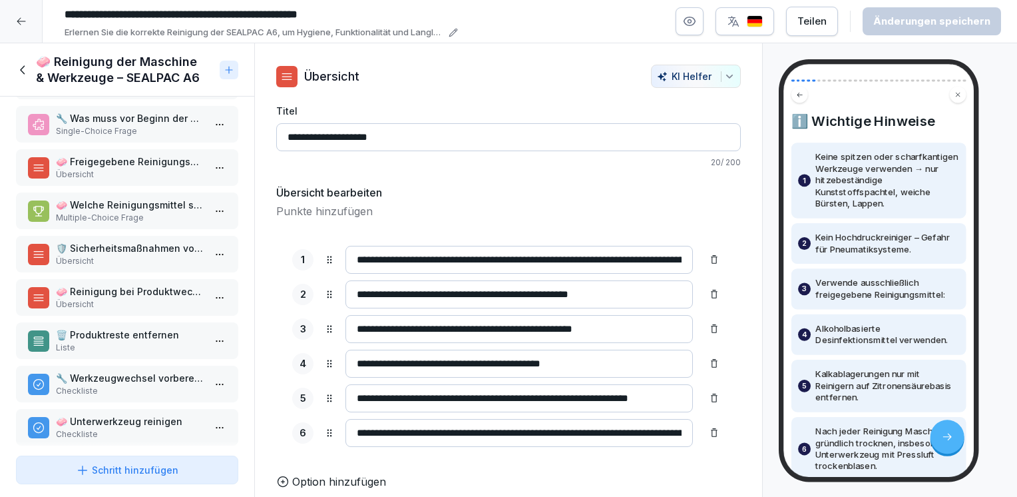
scroll to position [333, 0]
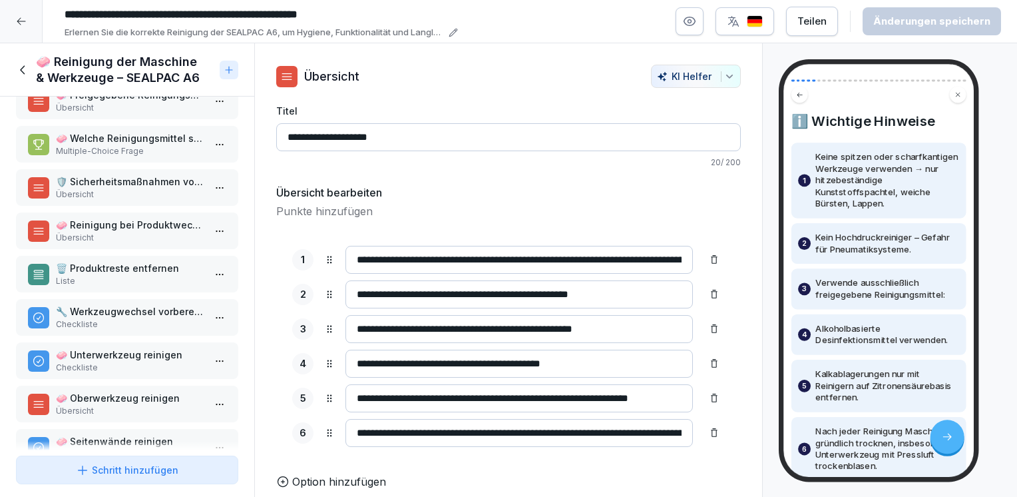
click at [115, 362] on p "Checkliste" at bounding box center [130, 368] width 148 height 12
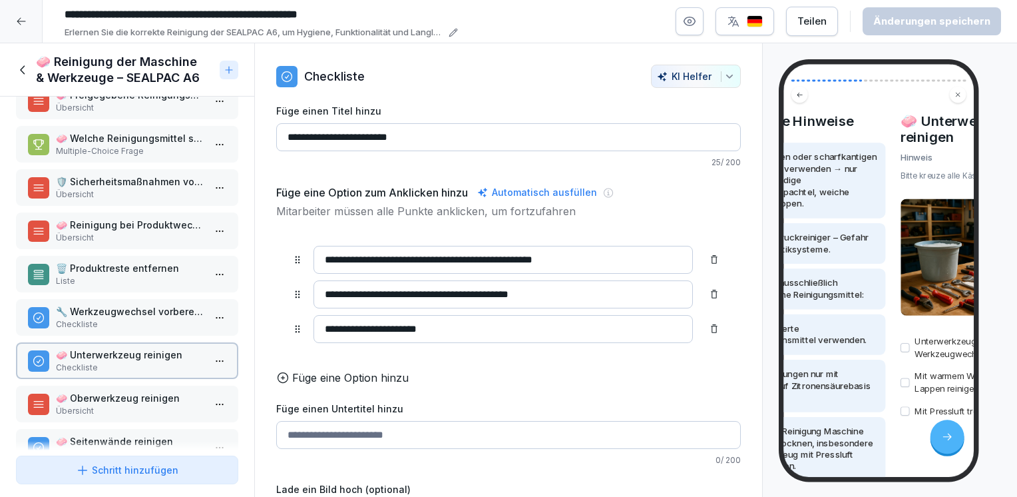
scroll to position [599, 0]
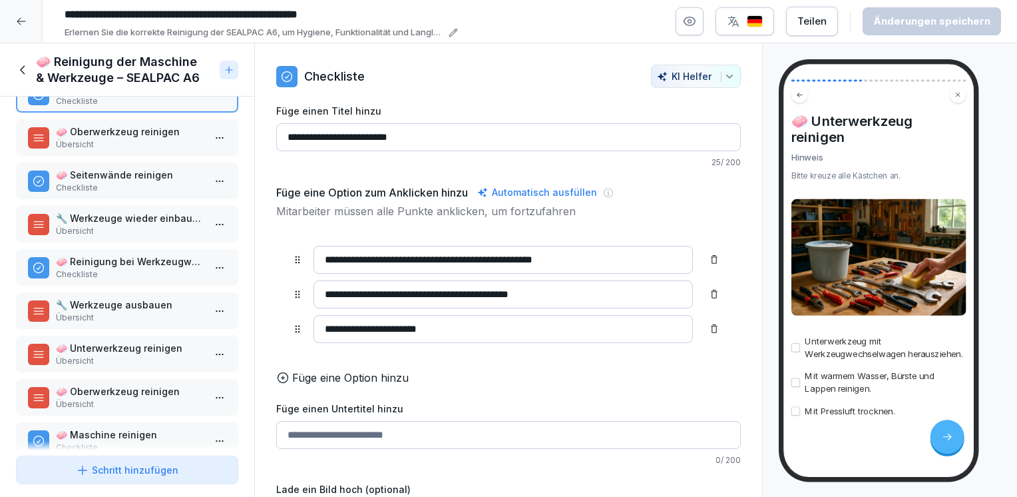
click at [28, 27] on div at bounding box center [21, 21] width 43 height 43
